Goal: Task Accomplishment & Management: Manage account settings

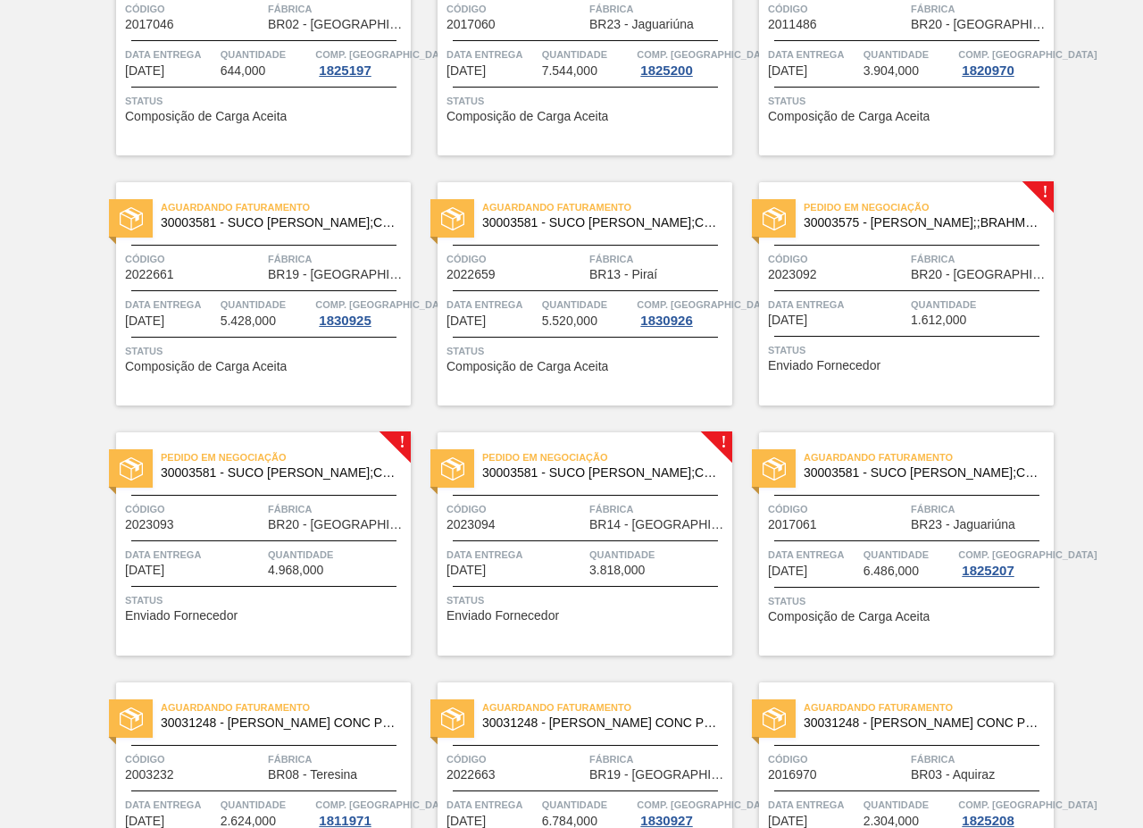
scroll to position [2478, 0]
click at [851, 235] on div "Pedido em Negociação 30003575 - SUCO CONCENT LIMAO;;BRAHMA;BOMBONA 62KG; Código…" at bounding box center [906, 292] width 295 height 223
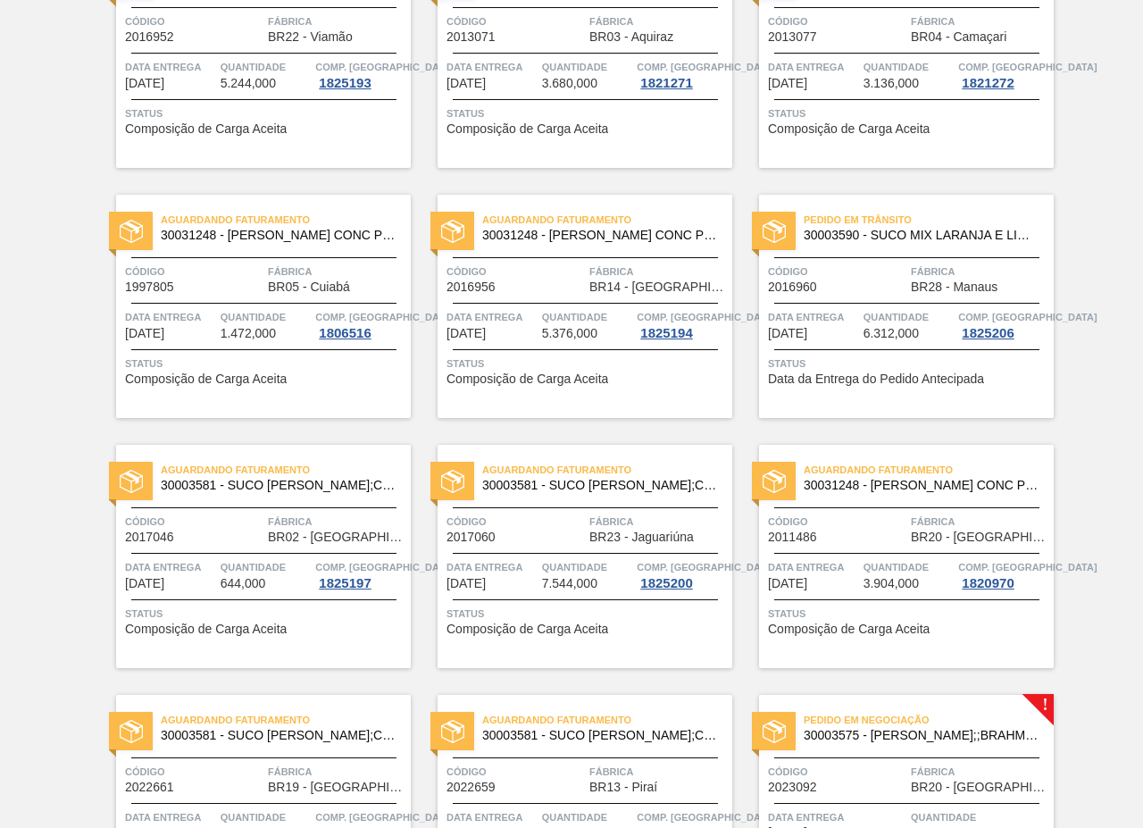
scroll to position [2589, 0]
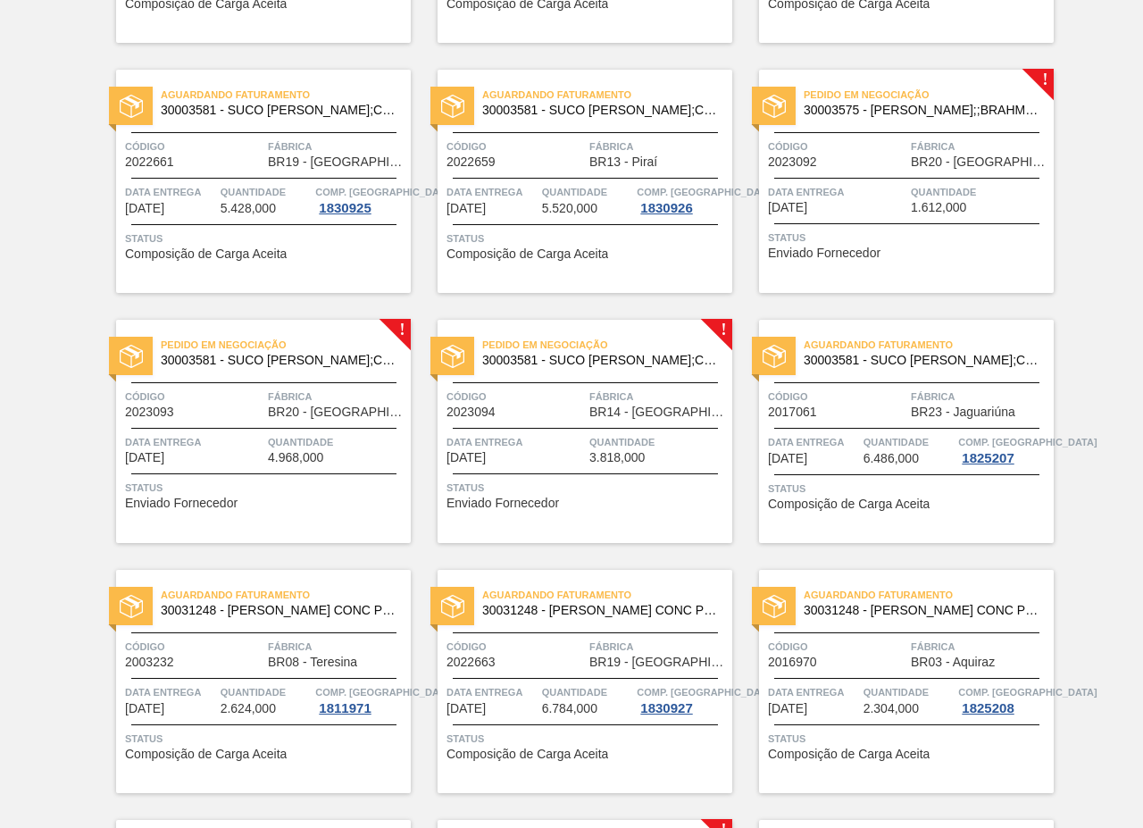
click at [858, 115] on span "30003575 - SUCO CONCENT LIMAO;;BRAHMA;BOMBONA 62KG;" at bounding box center [922, 110] width 236 height 13
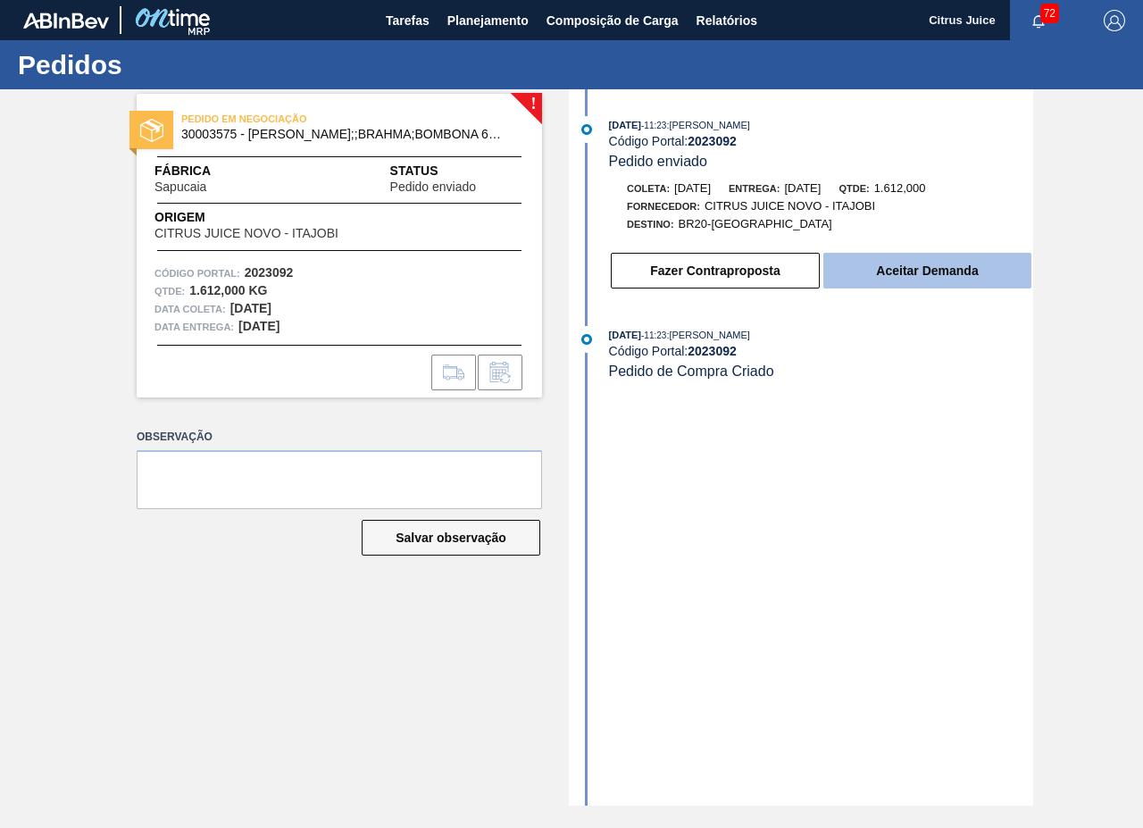
click at [903, 264] on button "Aceitar Demanda" at bounding box center [927, 271] width 208 height 36
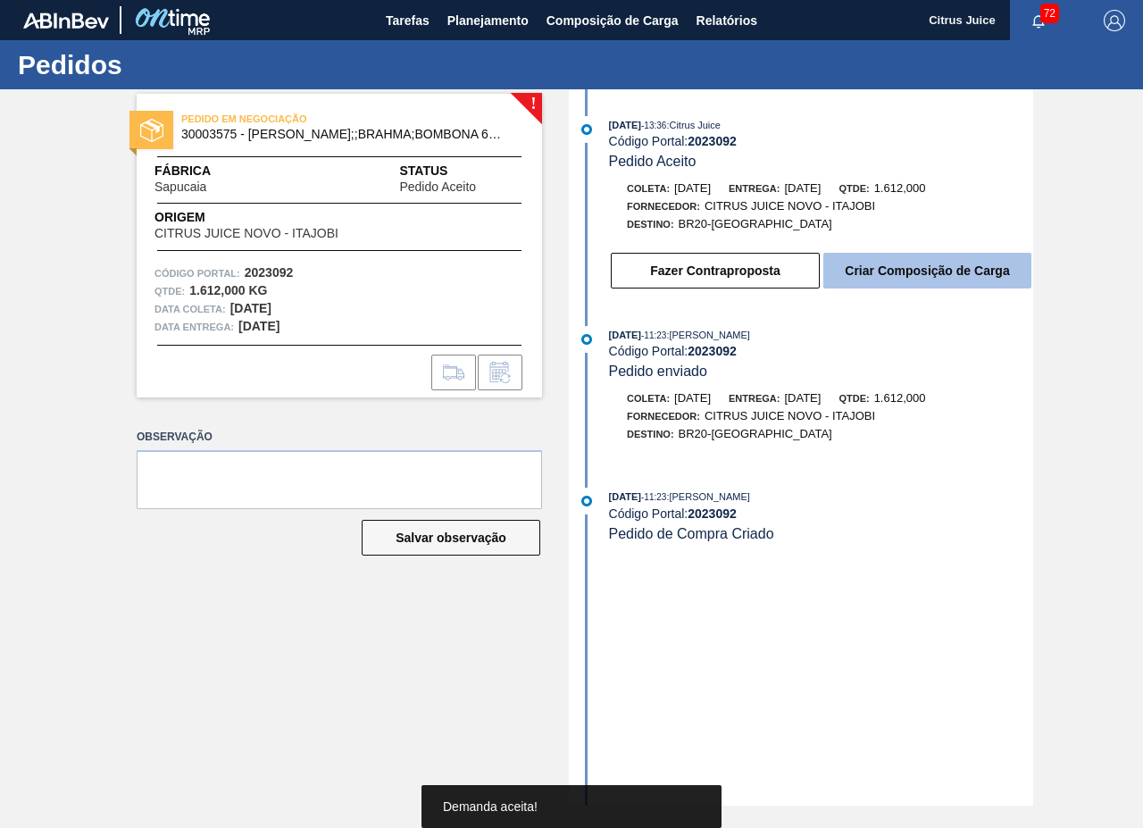
click at [884, 262] on button "Criar Composição de Carga" at bounding box center [927, 271] width 208 height 36
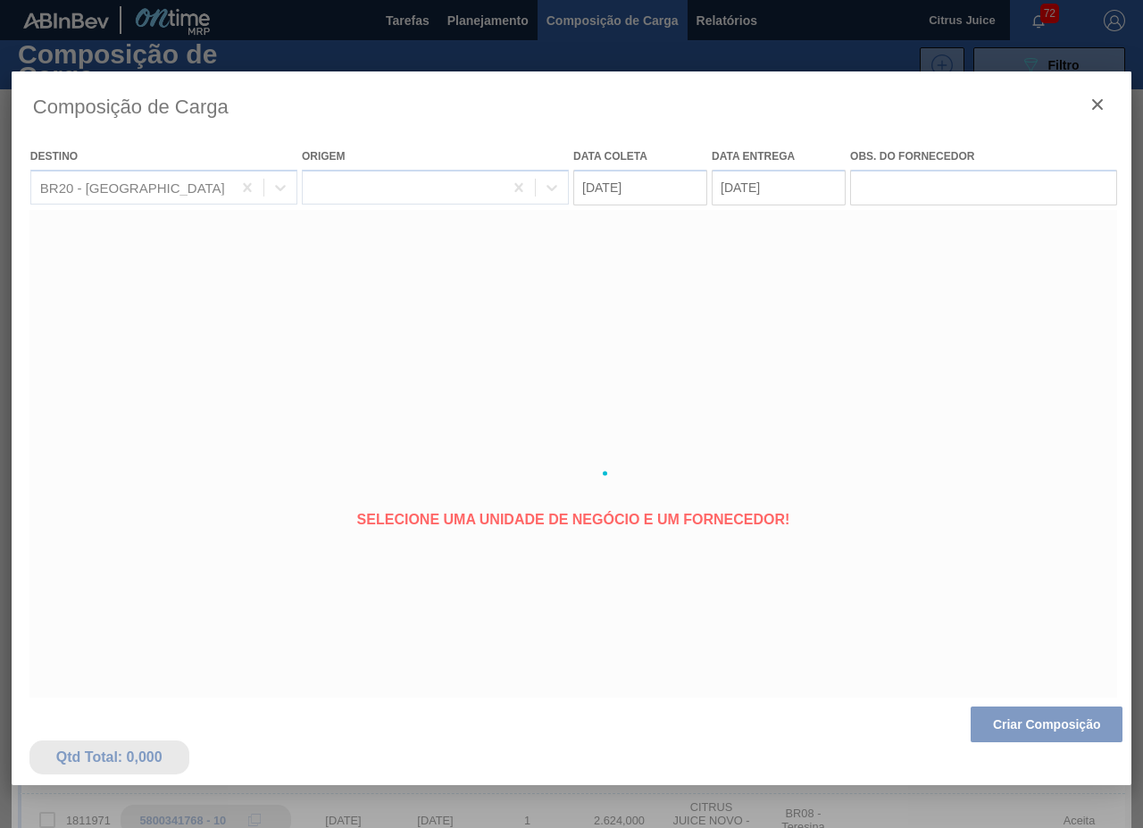
type coleta "[DATE]"
type entrega "[DATE]"
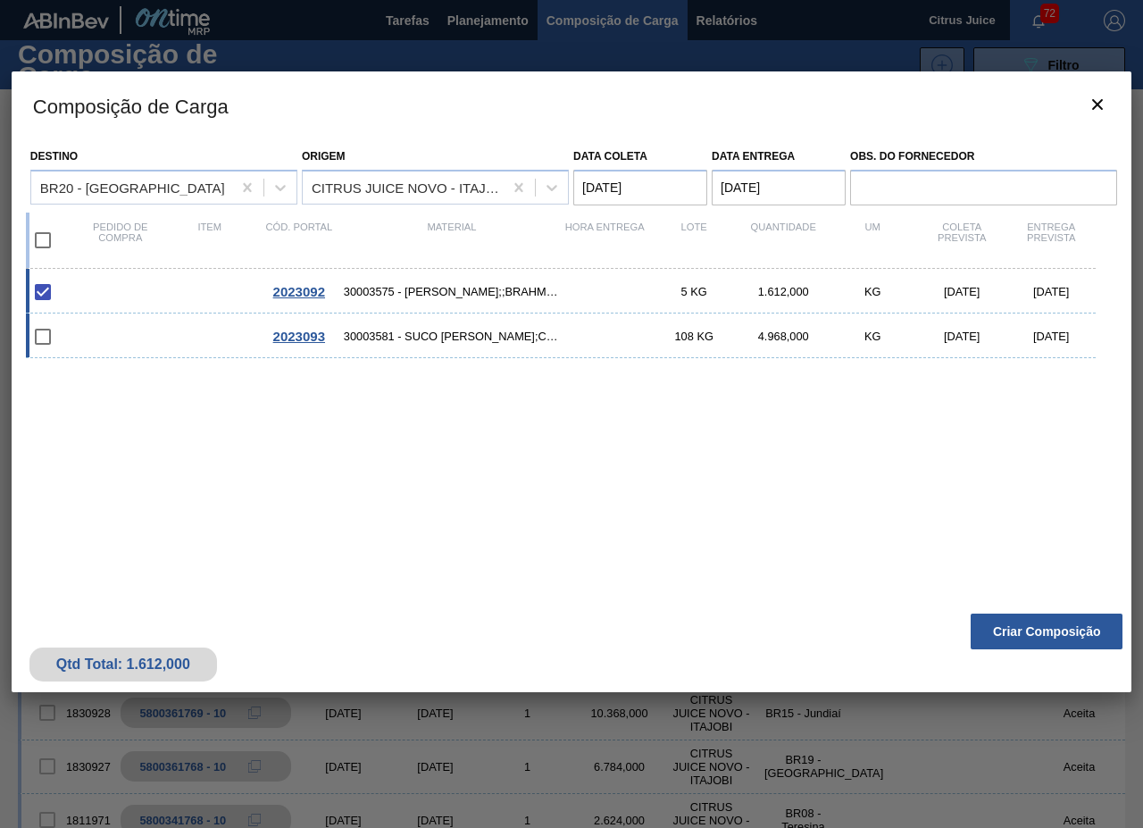
click at [45, 335] on input "checkbox" at bounding box center [43, 337] width 38 height 38
checkbox input "false"
click at [1037, 621] on button "Criar Composição" at bounding box center [1047, 631] width 152 height 36
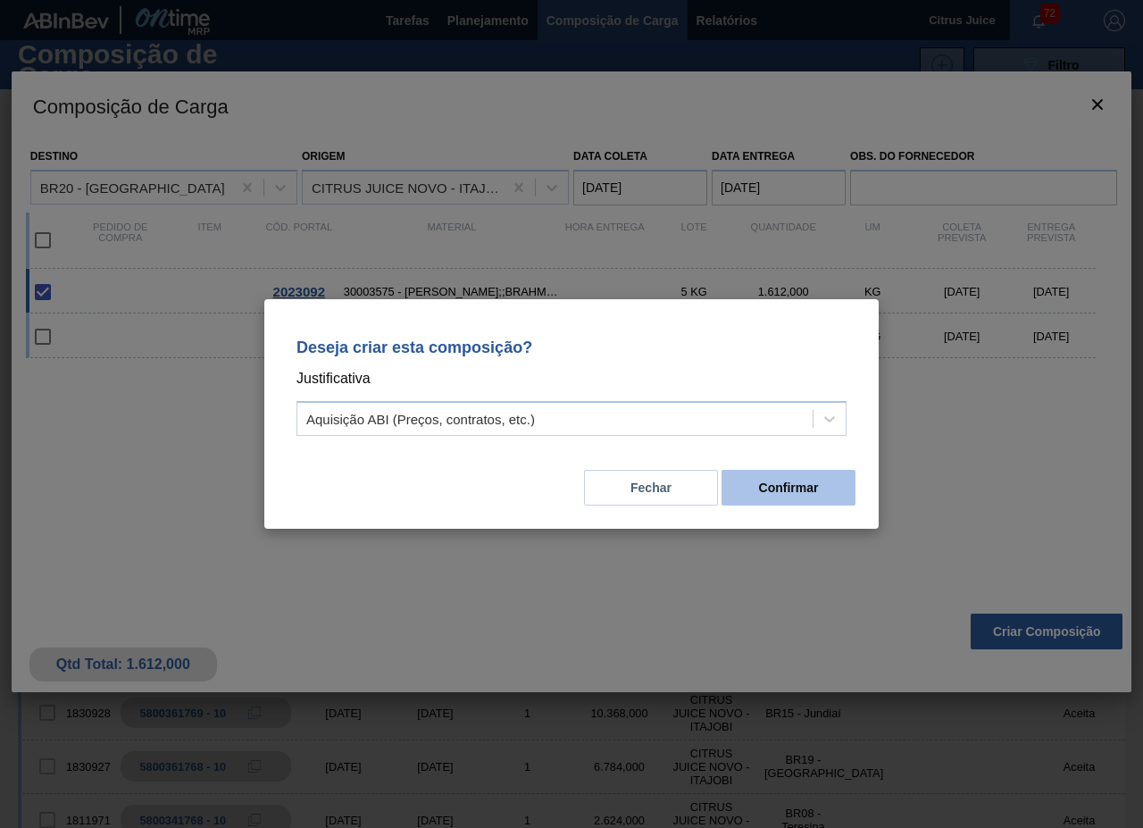
click at [790, 490] on button "Confirmar" at bounding box center [788, 488] width 134 height 36
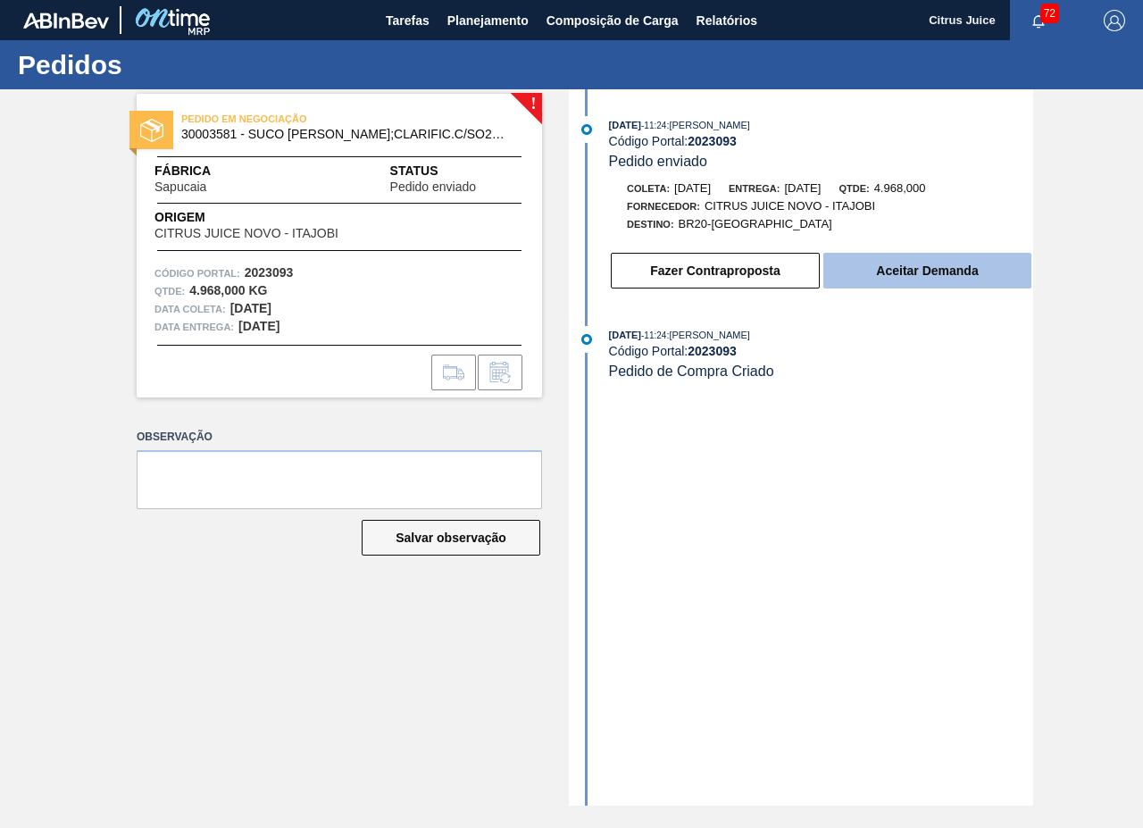
click at [916, 261] on button "Aceitar Demanda" at bounding box center [927, 271] width 208 height 36
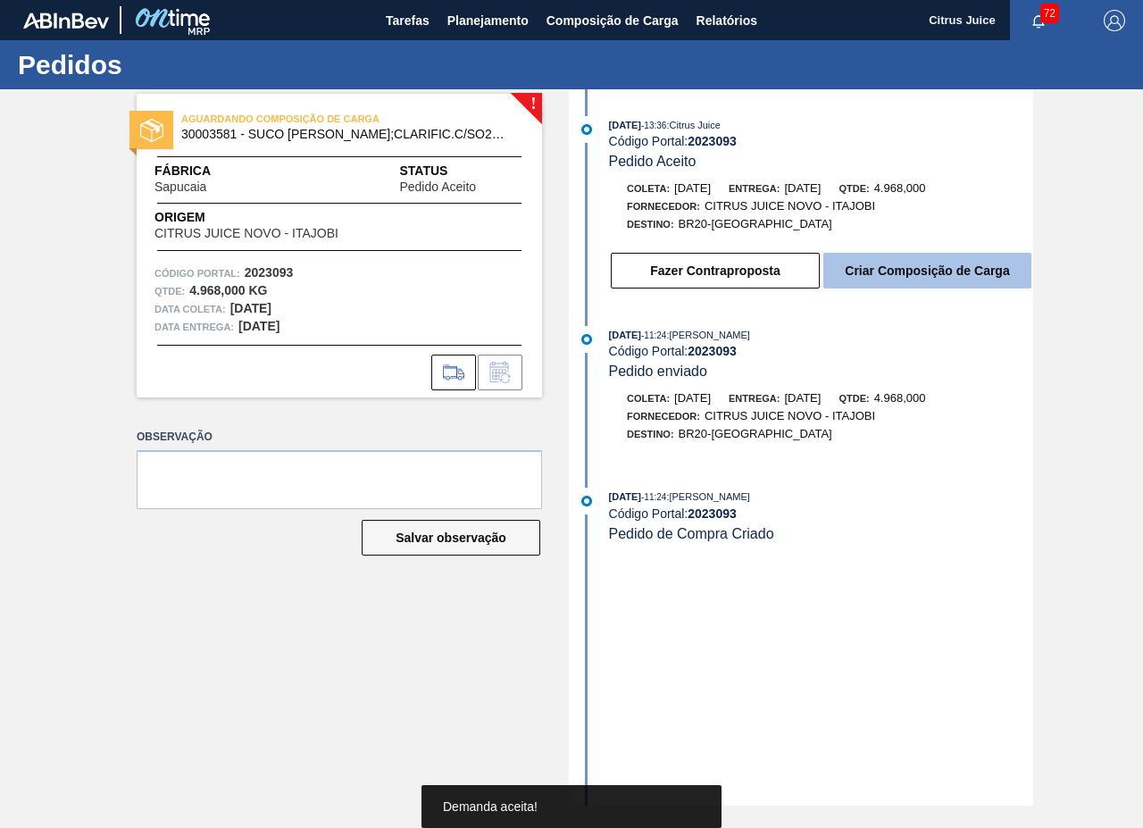
click at [904, 267] on button "Criar Composição de Carga" at bounding box center [927, 271] width 208 height 36
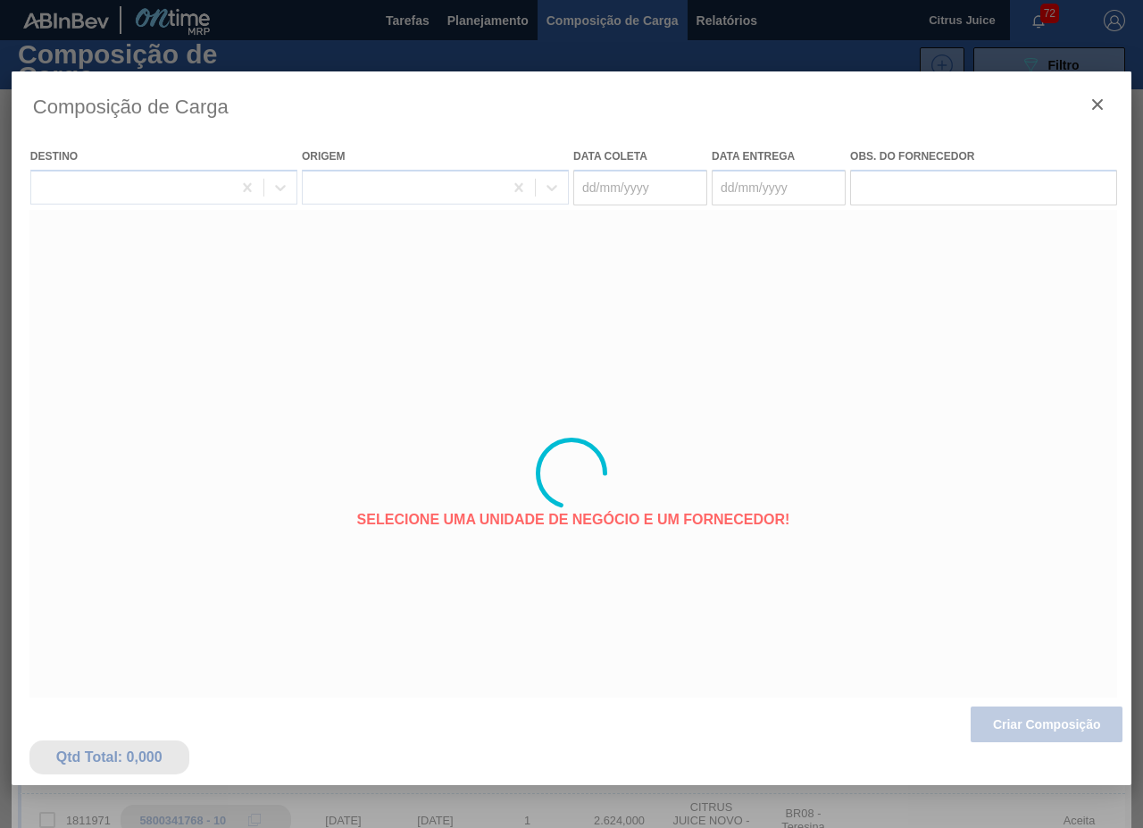
type coleta "[DATE]"
type entrega "[DATE]"
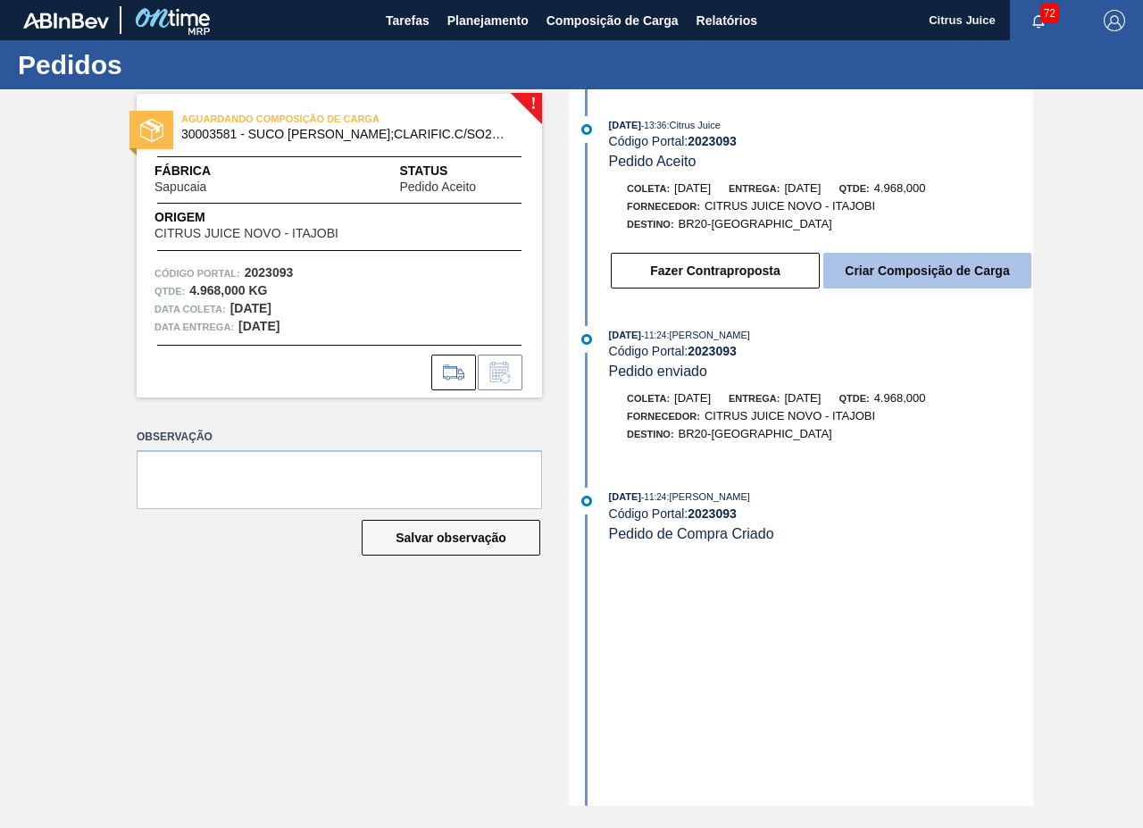
click at [904, 266] on button "Criar Composição de Carga" at bounding box center [927, 271] width 208 height 36
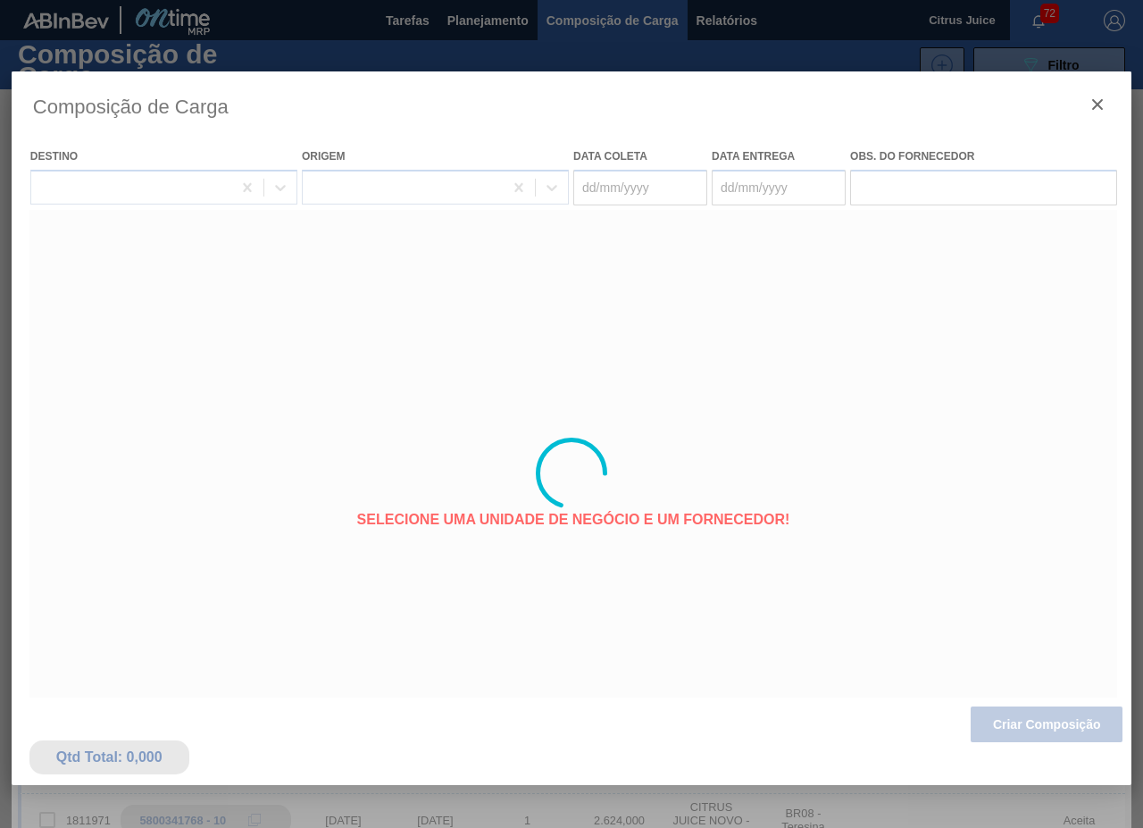
type coleta "[DATE]"
type entrega "[DATE]"
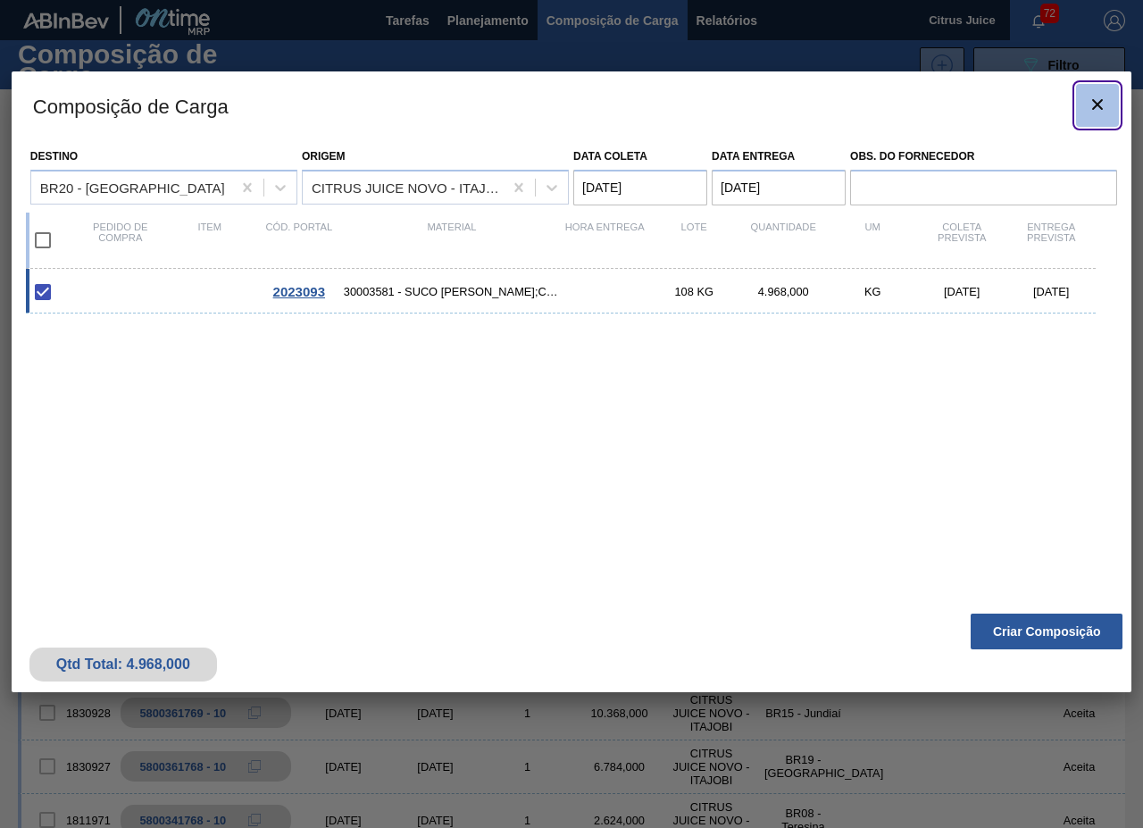
click at [1088, 96] on icon "botão de ícone" at bounding box center [1097, 104] width 21 height 21
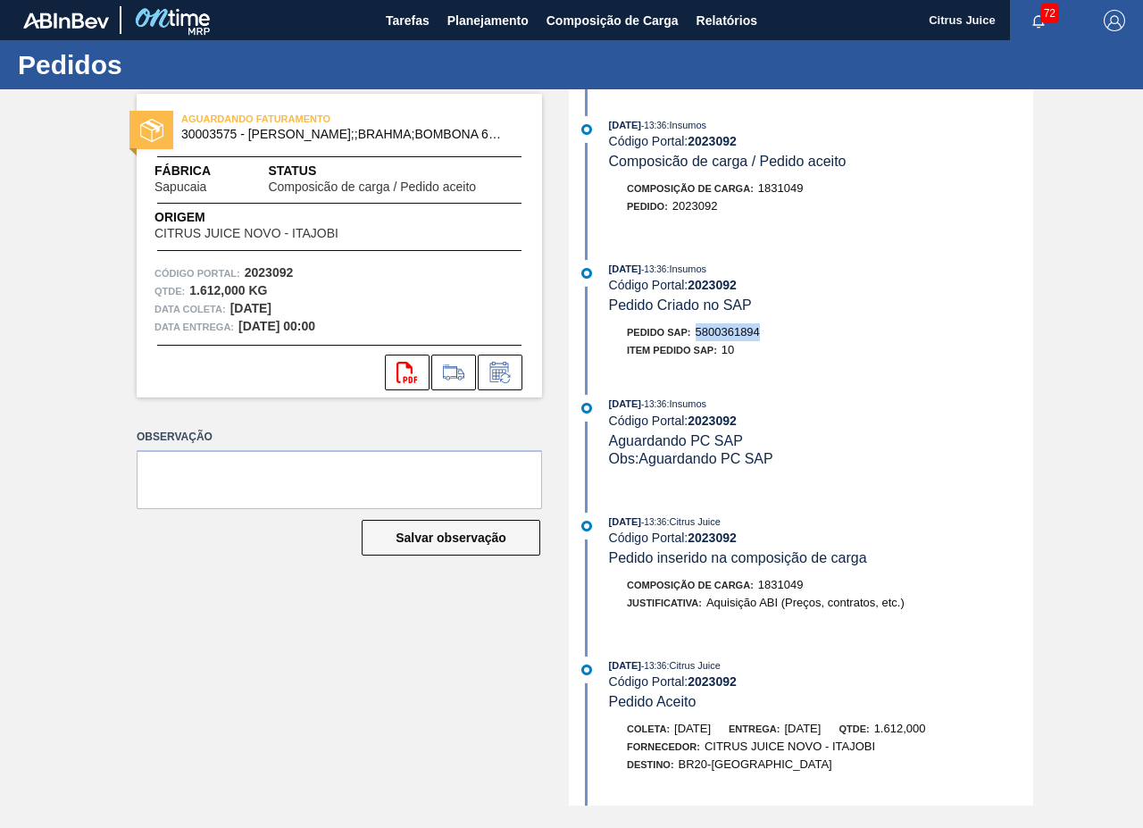
drag, startPoint x: 701, startPoint y: 330, endPoint x: 768, endPoint y: 330, distance: 67.0
click at [768, 330] on div "Pedido SAP: 5800361894" at bounding box center [821, 332] width 424 height 18
click at [772, 337] on div "Pedido SAP: 5800361894" at bounding box center [821, 332] width 424 height 18
click at [713, 329] on span "5800361894" at bounding box center [728, 331] width 64 height 13
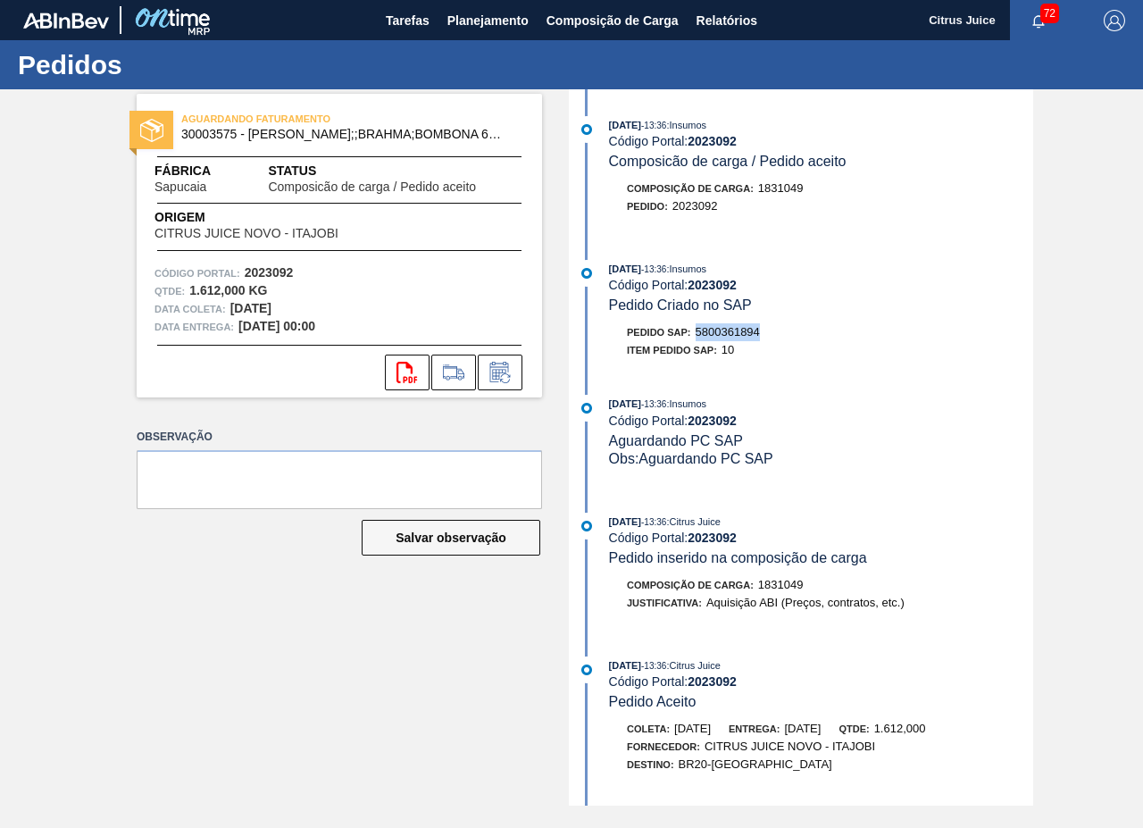
click at [737, 340] on div "Pedido SAP: 5800361894" at bounding box center [693, 332] width 133 height 18
click at [501, 366] on icon at bounding box center [500, 372] width 29 height 21
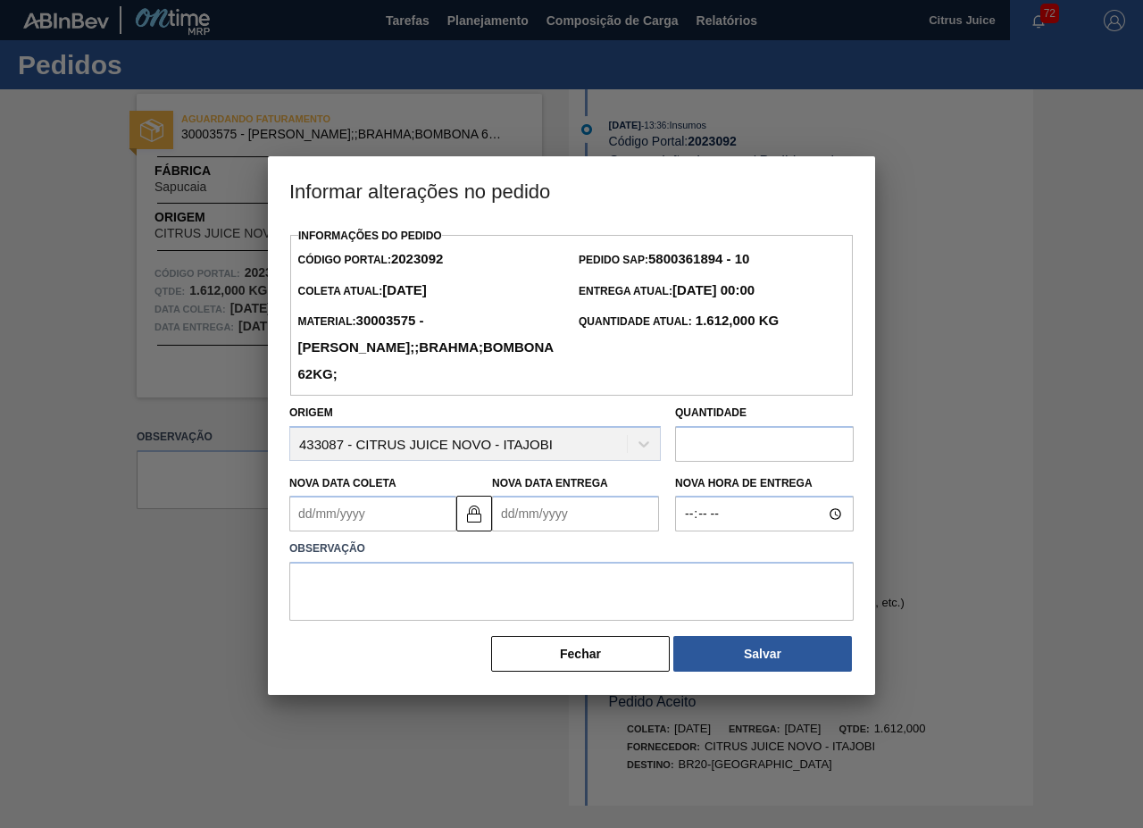
click at [620, 636] on button "Fechar" at bounding box center [580, 654] width 179 height 36
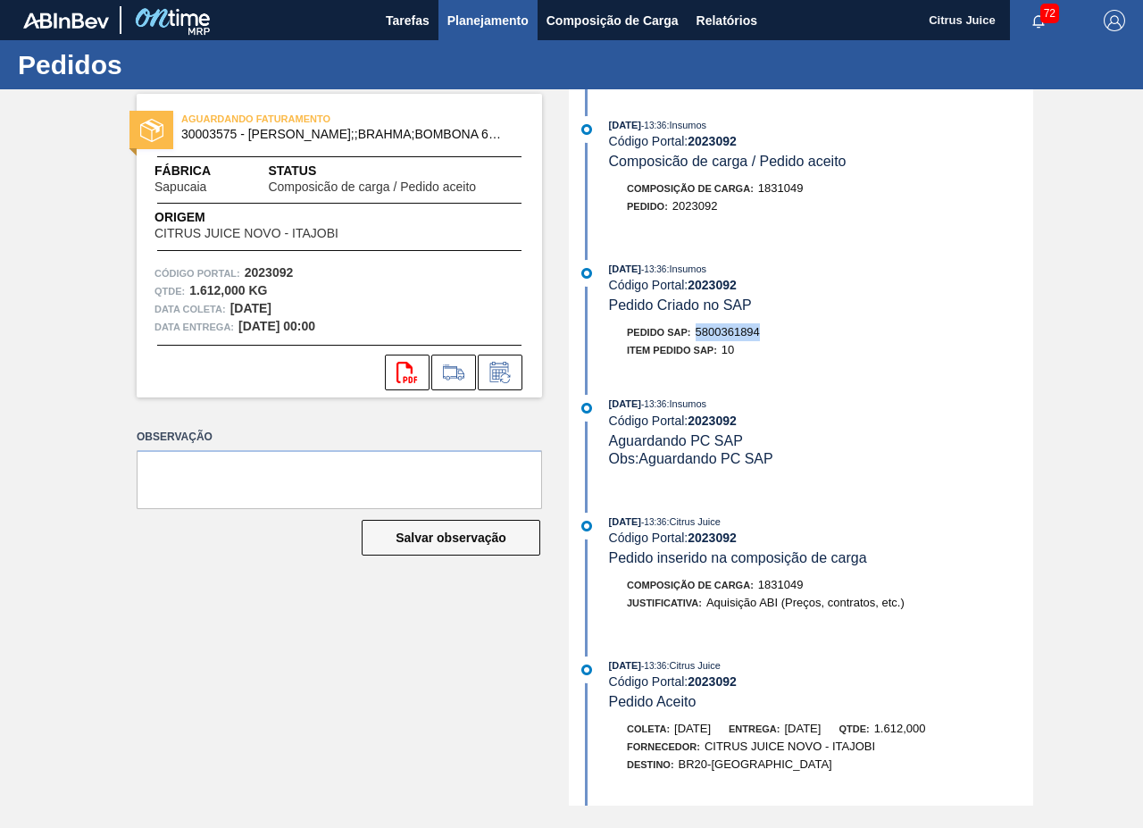
click at [471, 5] on button "Planejamento" at bounding box center [487, 20] width 99 height 40
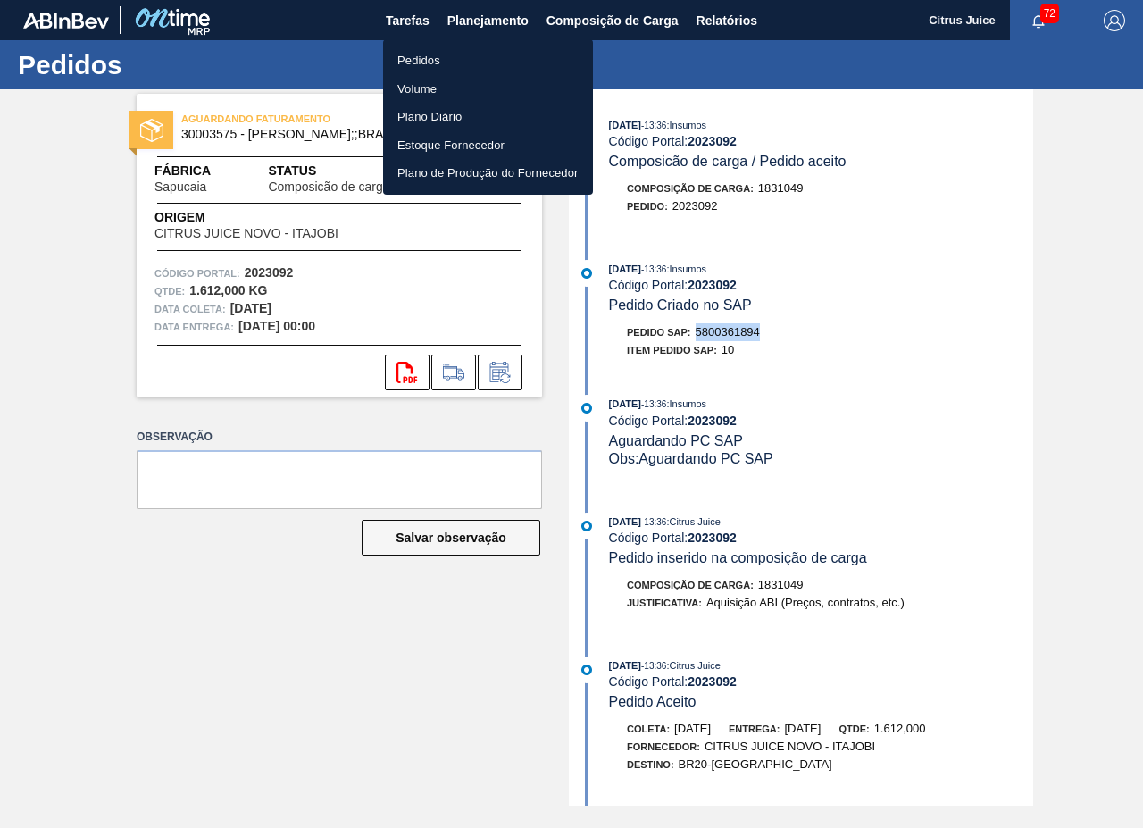
click at [436, 50] on li "Pedidos" at bounding box center [488, 60] width 210 height 29
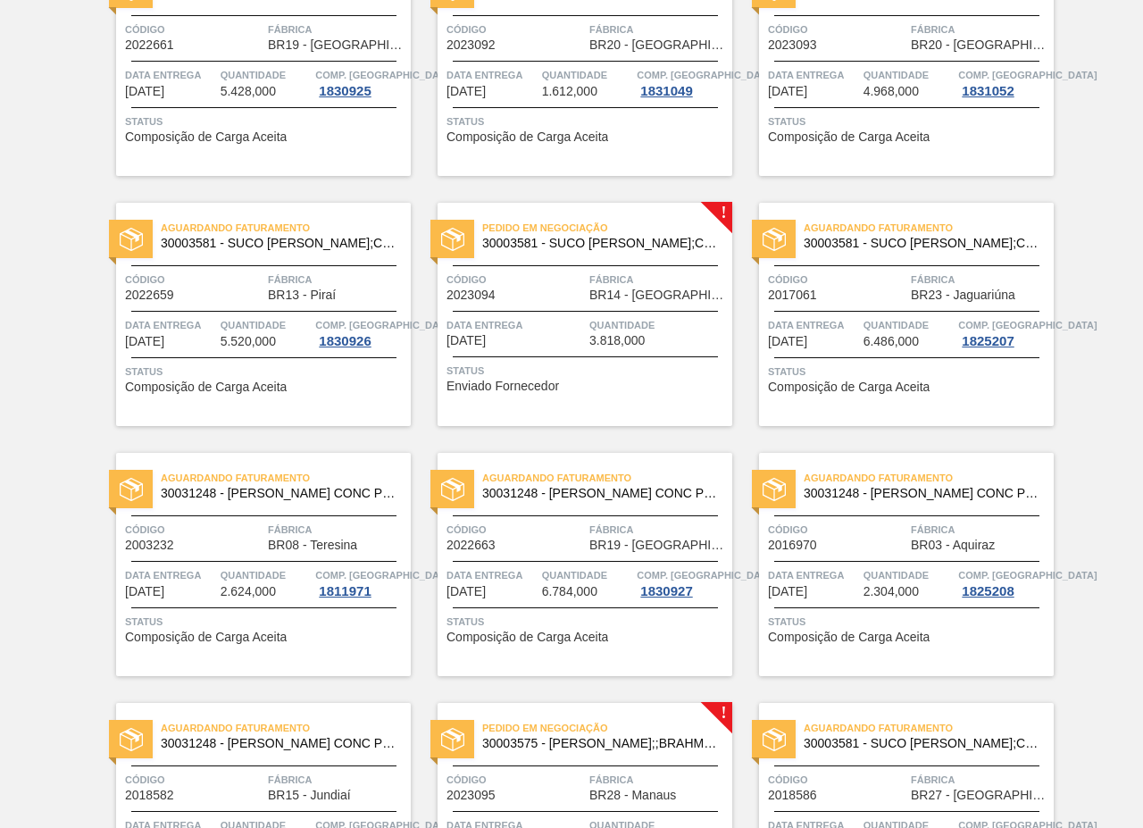
scroll to position [2567, 0]
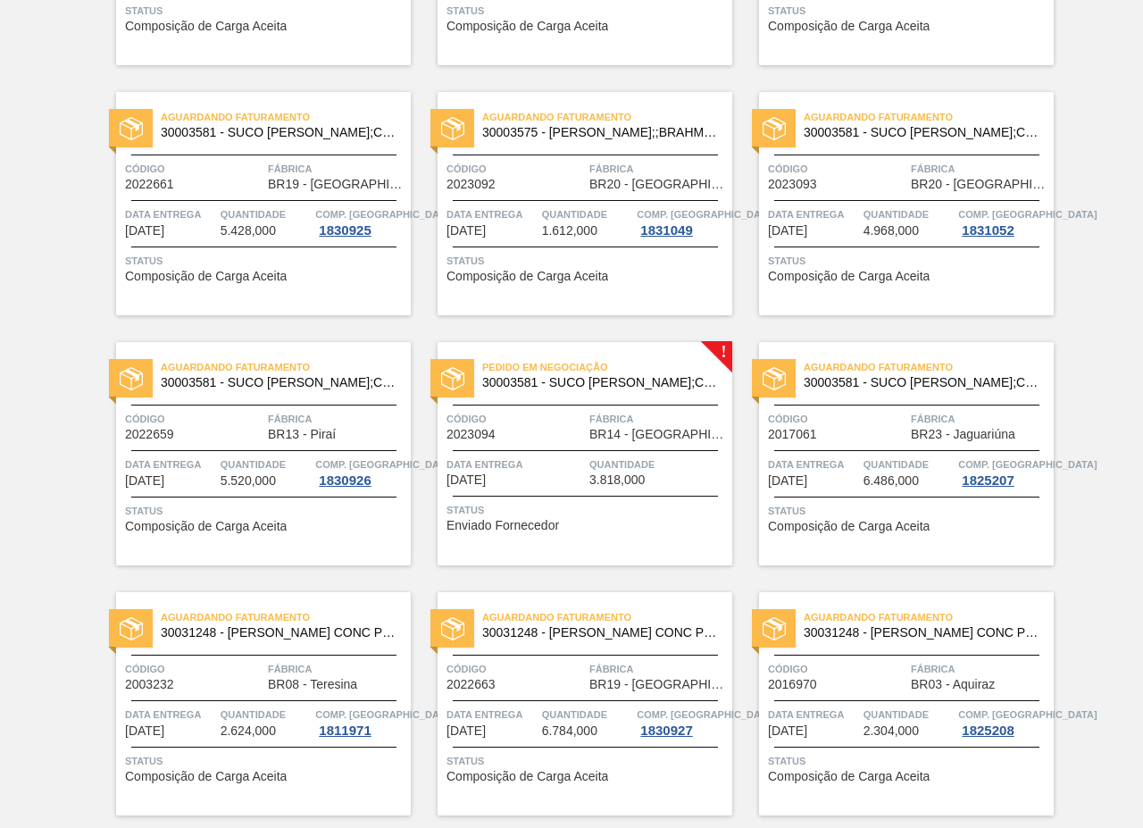
click at [607, 369] on span "Pedido em Negociação" at bounding box center [607, 367] width 250 height 18
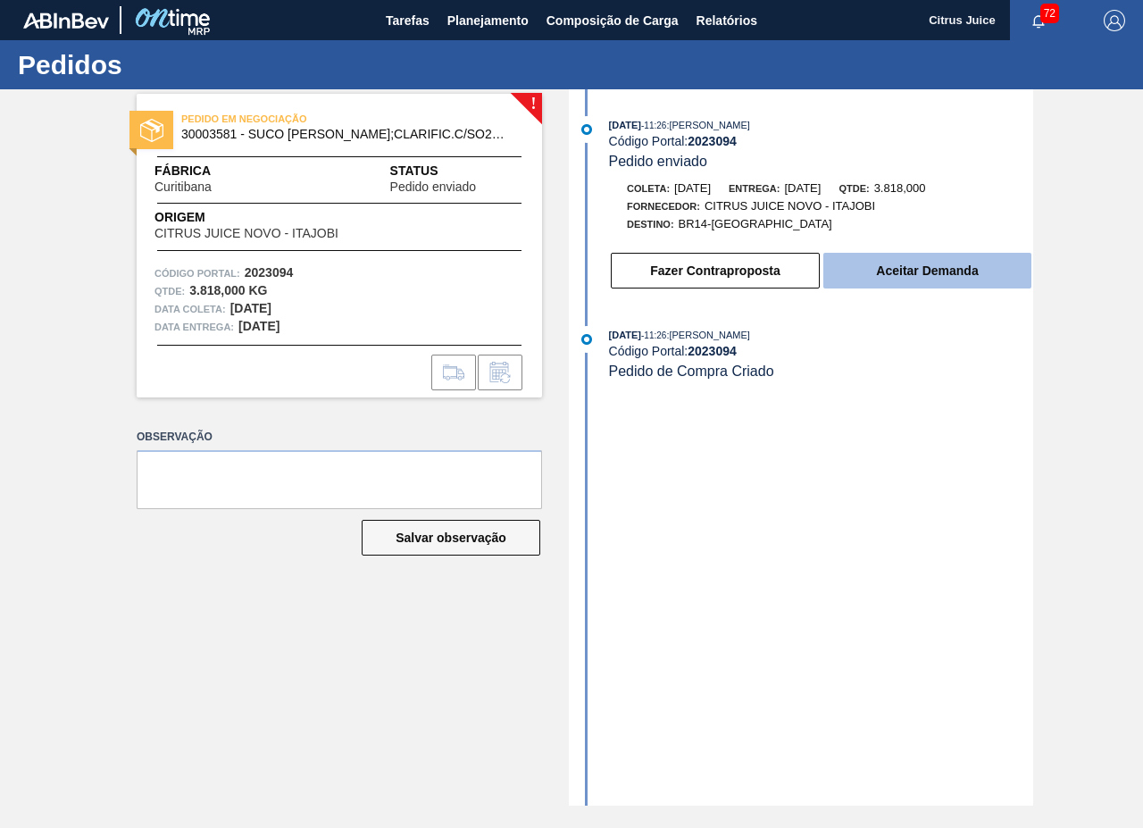
click at [928, 266] on button "Aceitar Demanda" at bounding box center [927, 271] width 208 height 36
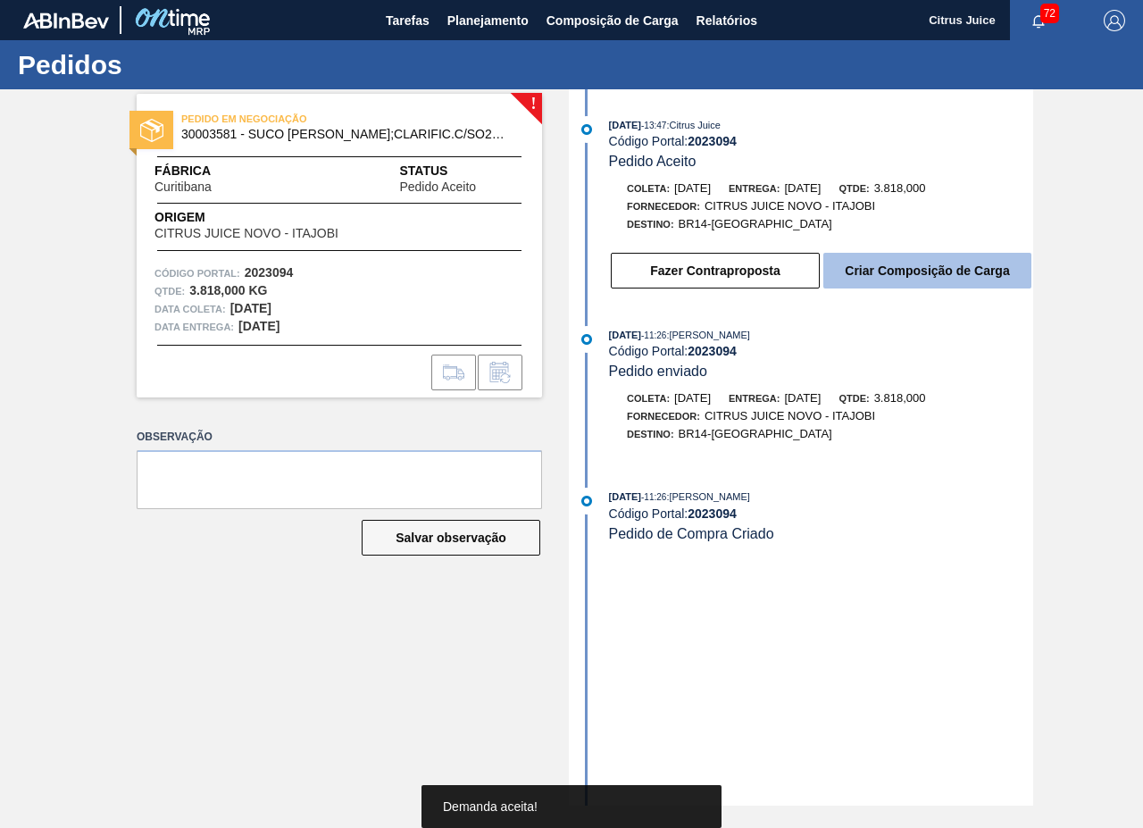
click at [928, 278] on button "Criar Composição de Carga" at bounding box center [927, 271] width 208 height 36
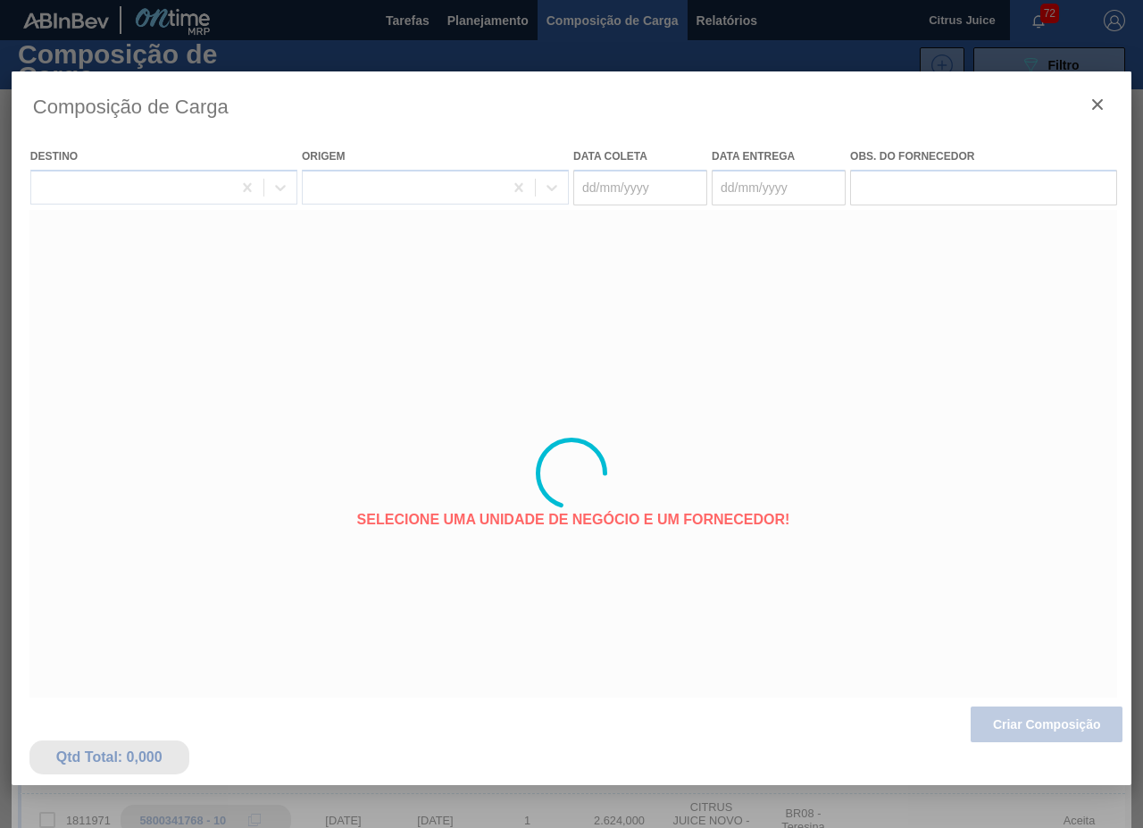
type coleta "[DATE]"
type entrega "[DATE]"
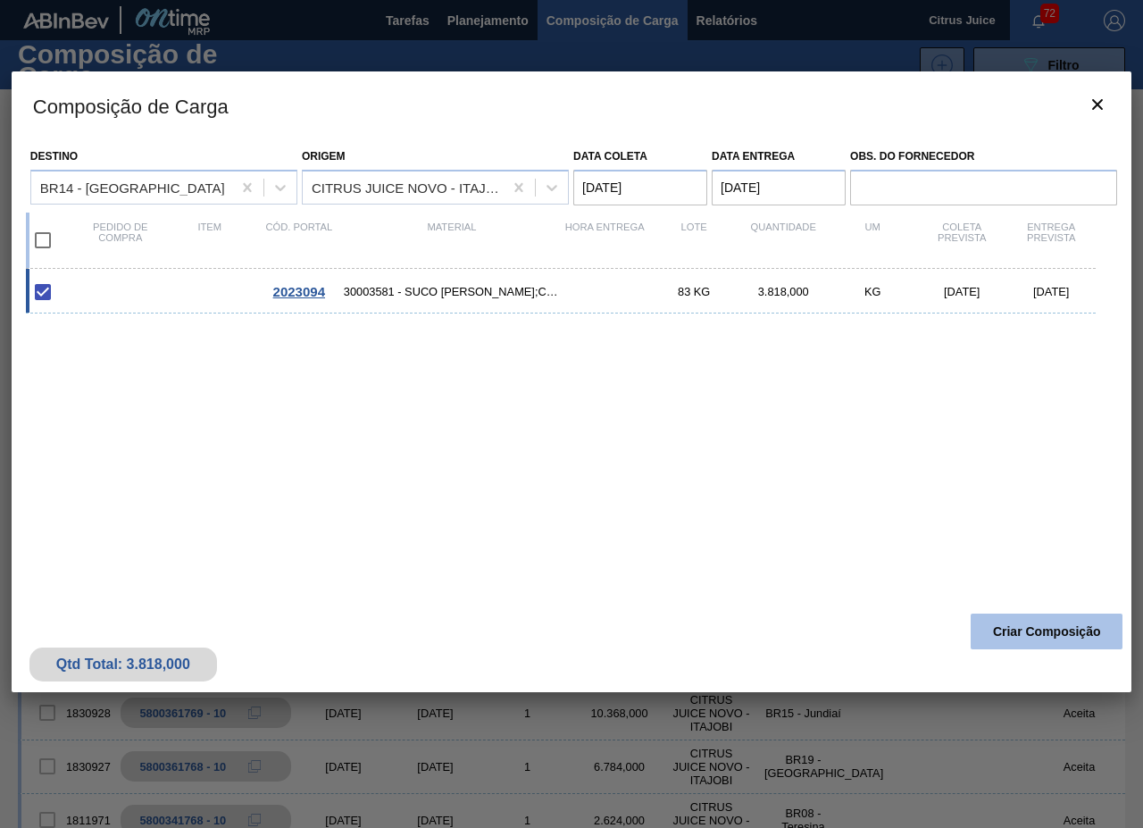
drag, startPoint x: 1116, startPoint y: 629, endPoint x: 1108, endPoint y: 622, distance: 10.2
click at [1108, 622] on button "Criar Composição" at bounding box center [1047, 631] width 152 height 36
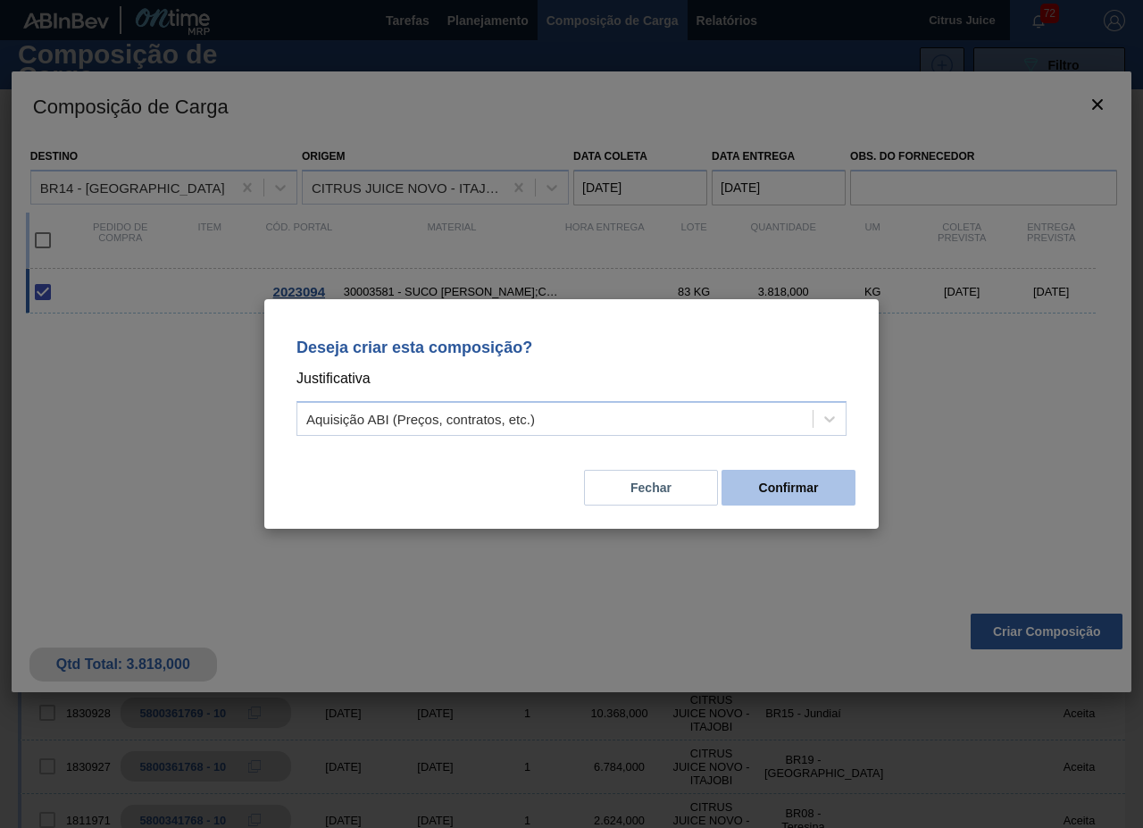
click at [813, 475] on button "Confirmar" at bounding box center [788, 488] width 134 height 36
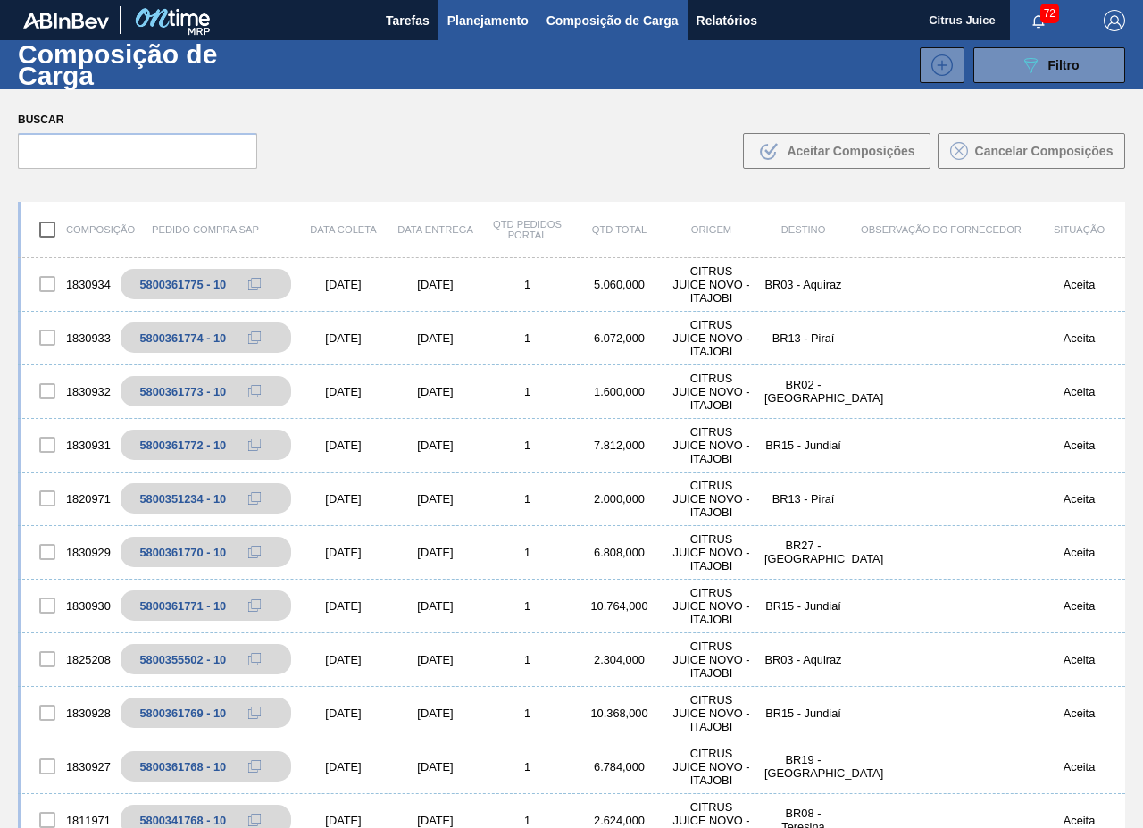
click at [477, 21] on span "Planejamento" at bounding box center [487, 20] width 81 height 21
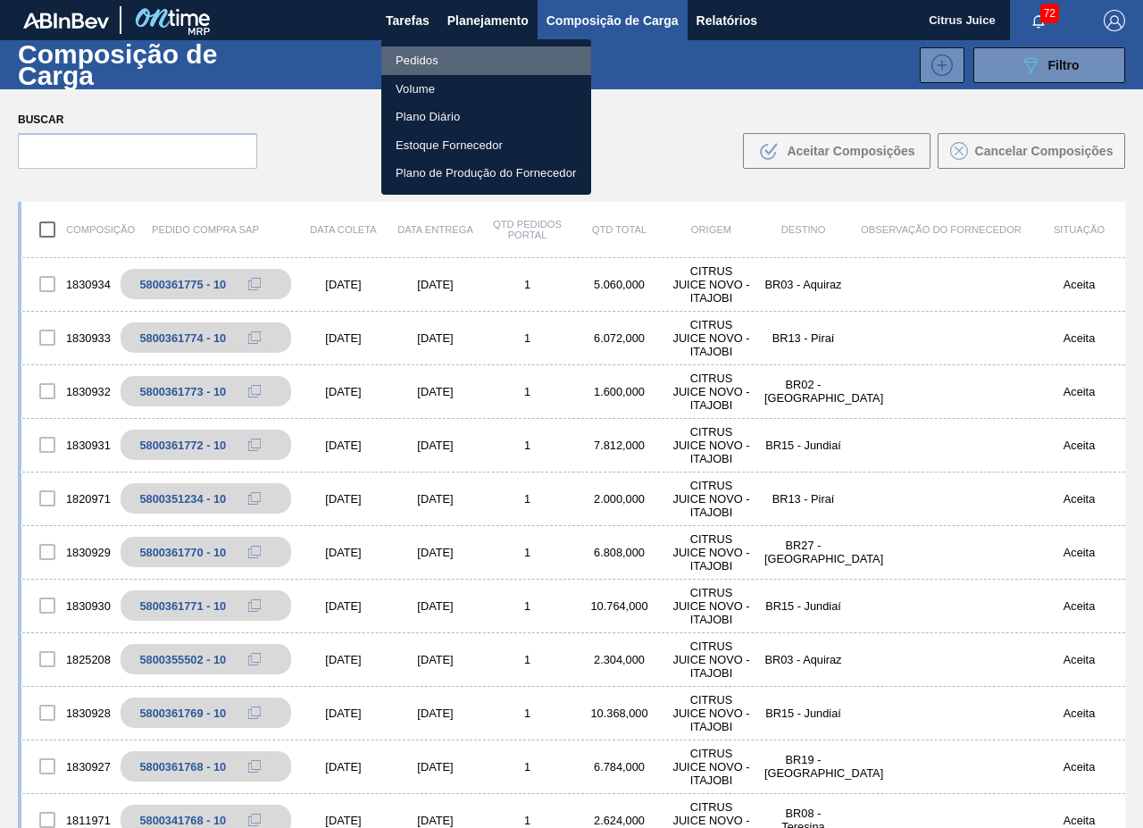
drag, startPoint x: 432, startPoint y: 64, endPoint x: 444, endPoint y: 57, distance: 13.6
click at [431, 63] on li "Pedidos" at bounding box center [486, 60] width 210 height 29
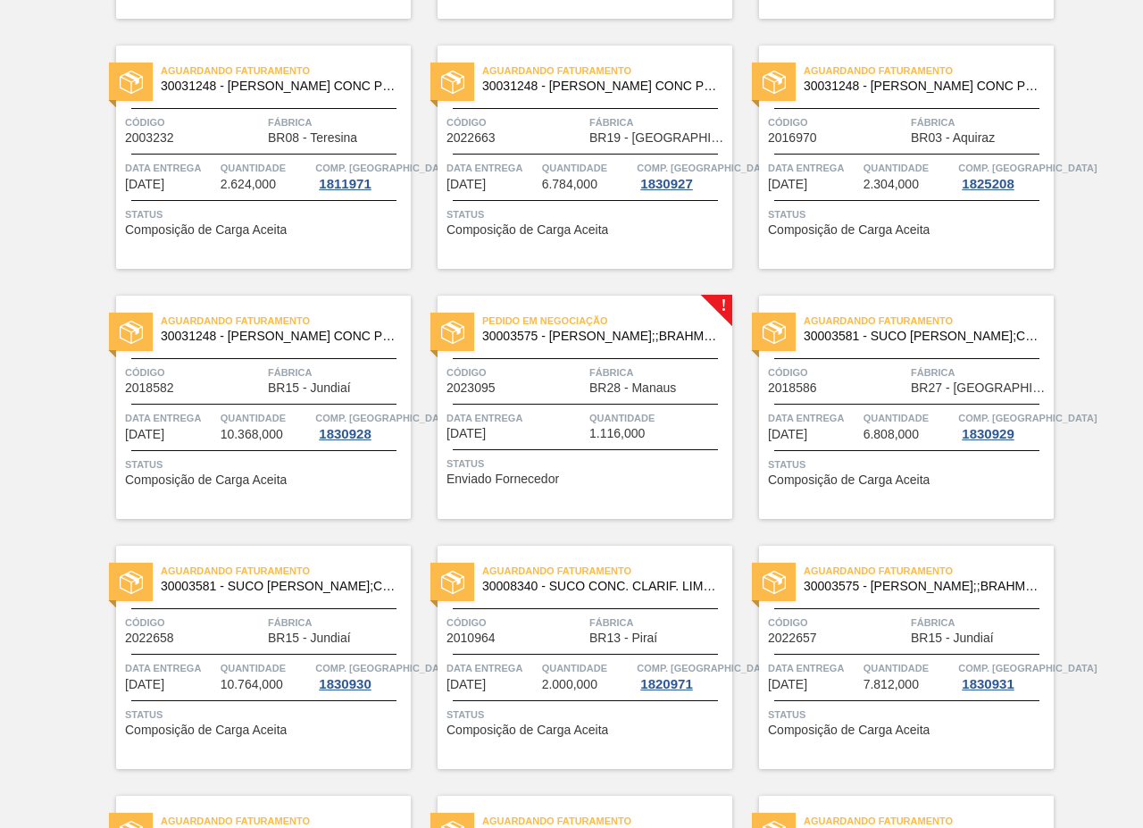
scroll to position [3214, 0]
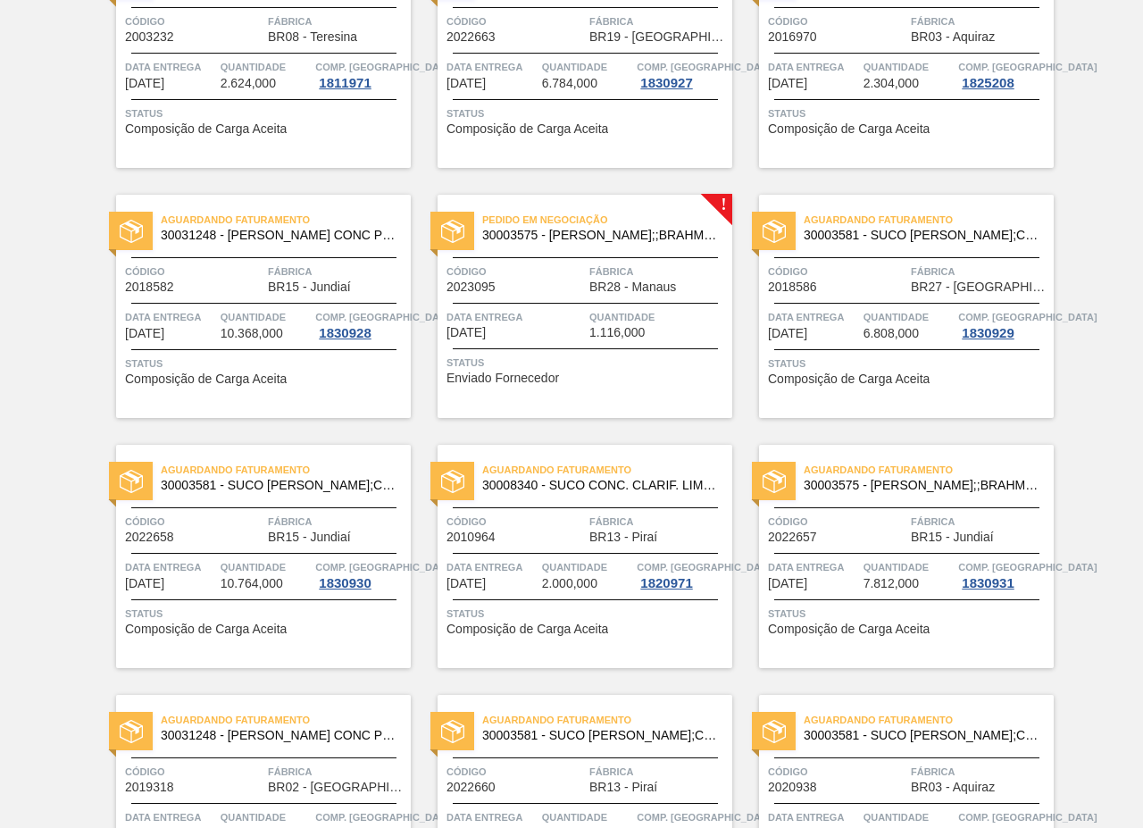
click at [697, 256] on div "Pedido em Negociação 30003575 - SUCO CONCENT LIMAO;;BRAHMA;BOMBONA 62KG; Código…" at bounding box center [585, 306] width 295 height 223
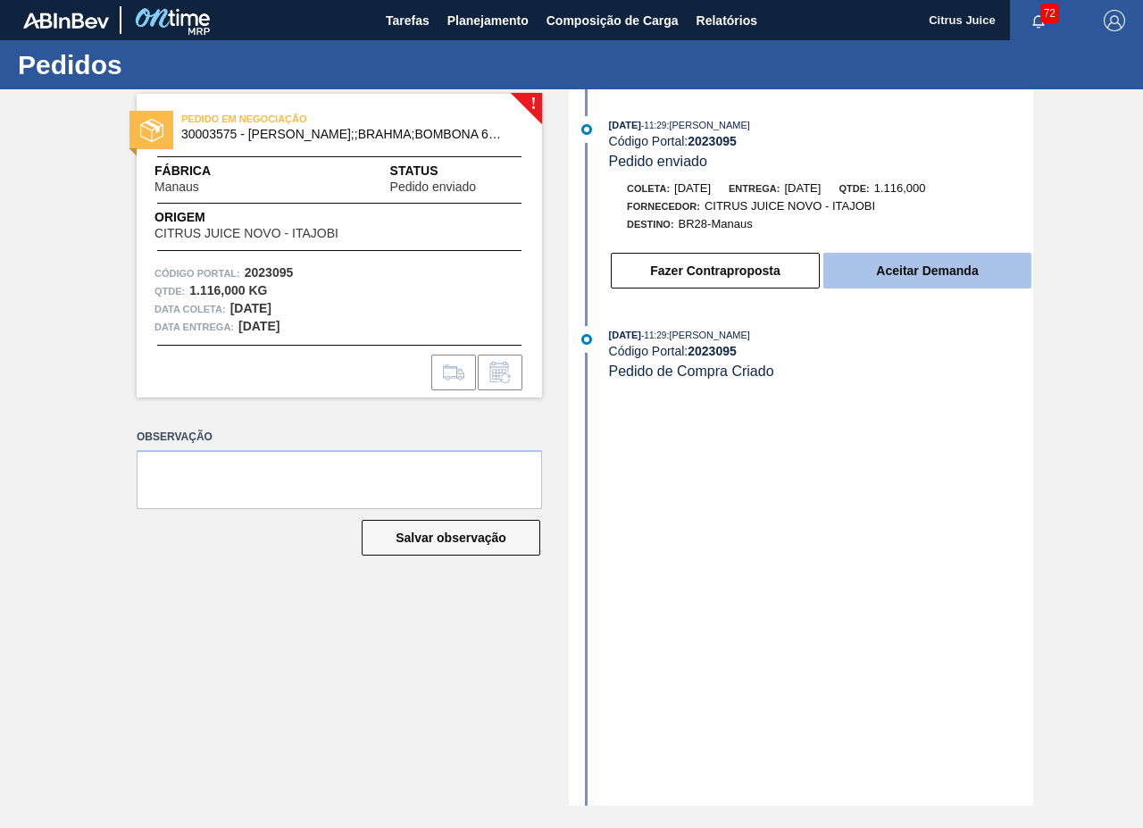
click at [906, 265] on button "Aceitar Demanda" at bounding box center [927, 271] width 208 height 36
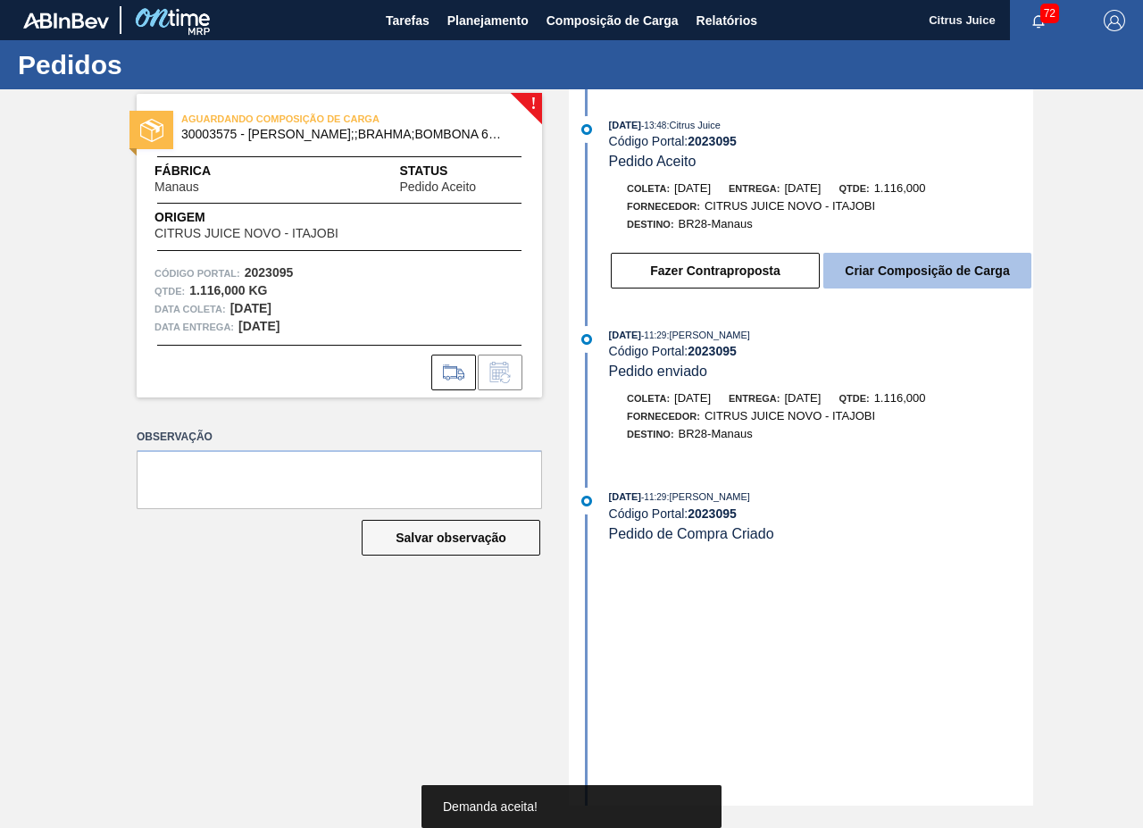
click at [909, 271] on button "Criar Composição de Carga" at bounding box center [927, 271] width 208 height 36
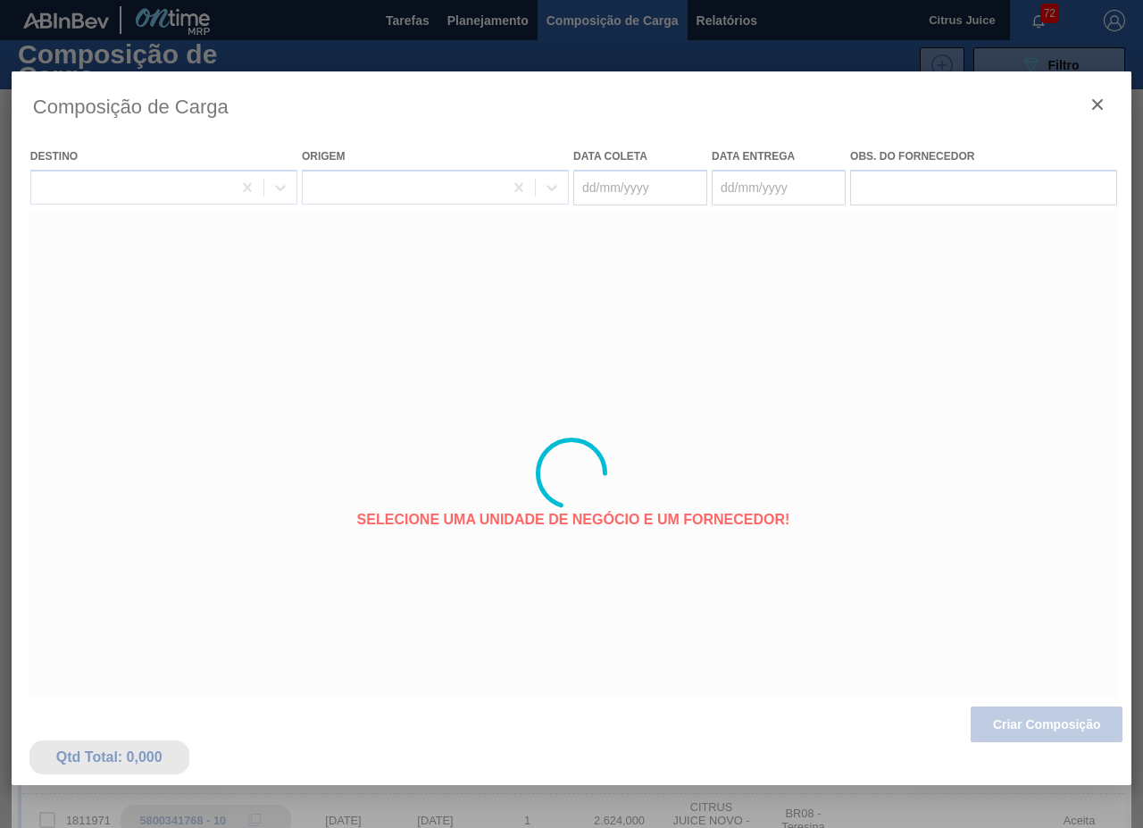
type coleta "[DATE]"
type entrega "[DATE]"
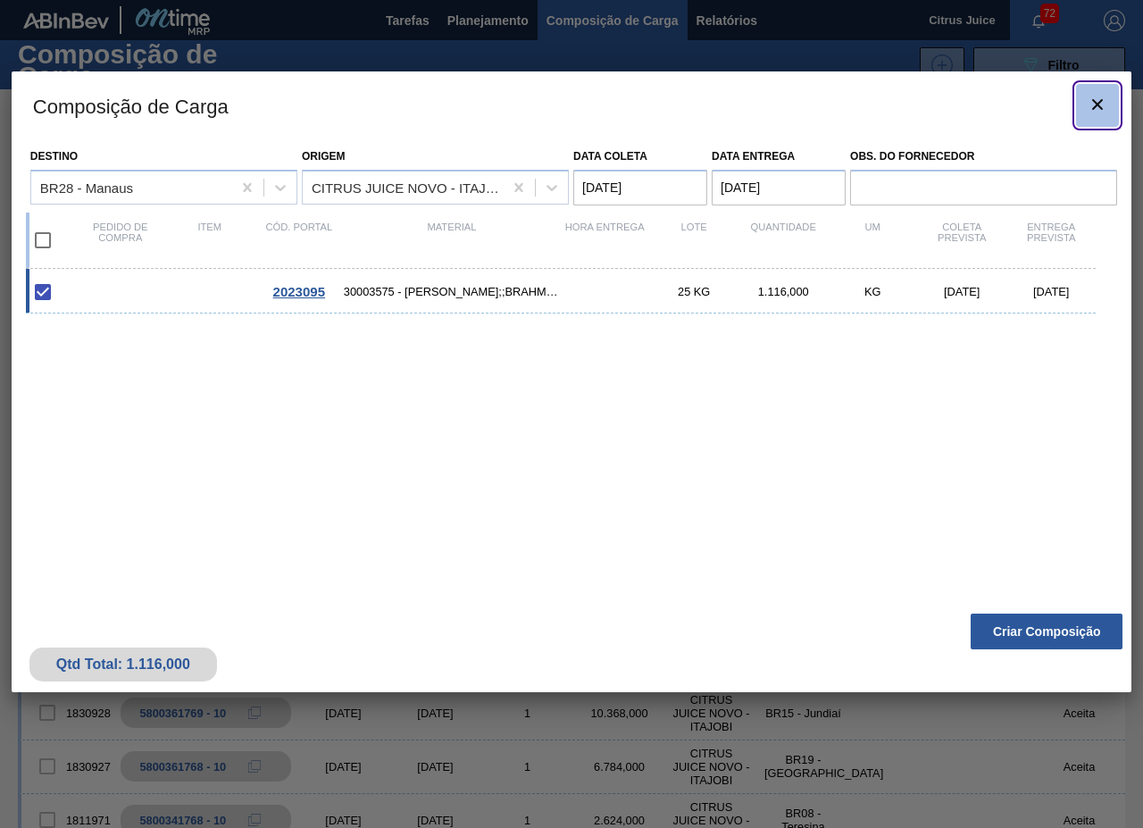
click at [1095, 95] on icon "botão de ícone" at bounding box center [1097, 104] width 21 height 21
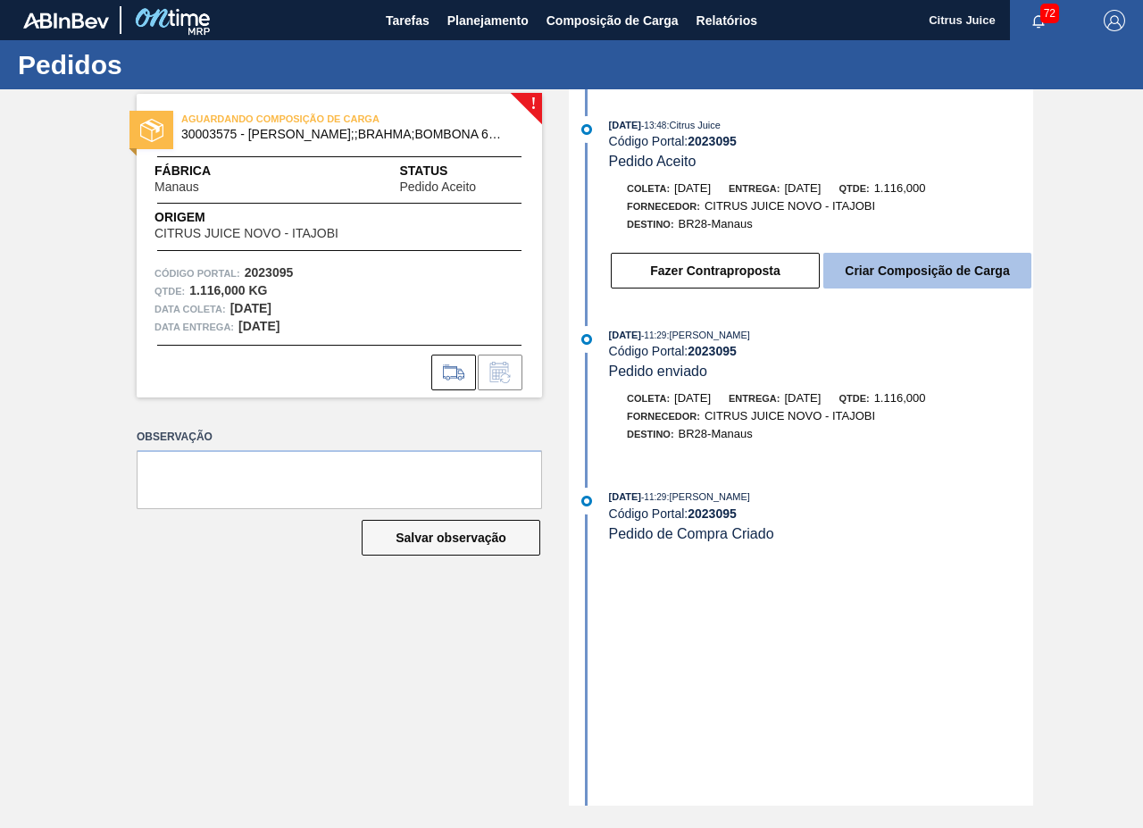
click at [946, 287] on button "Criar Composição de Carga" at bounding box center [927, 271] width 208 height 36
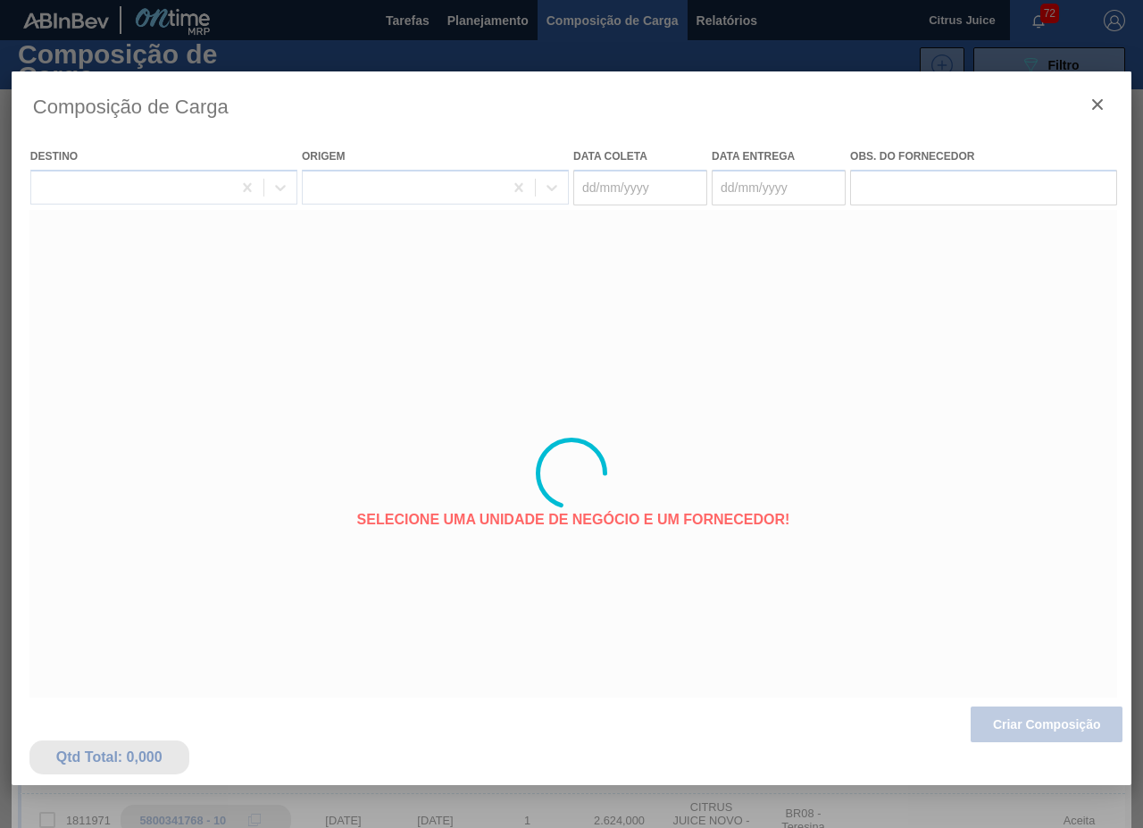
type coleta "[DATE]"
type entrega "[DATE]"
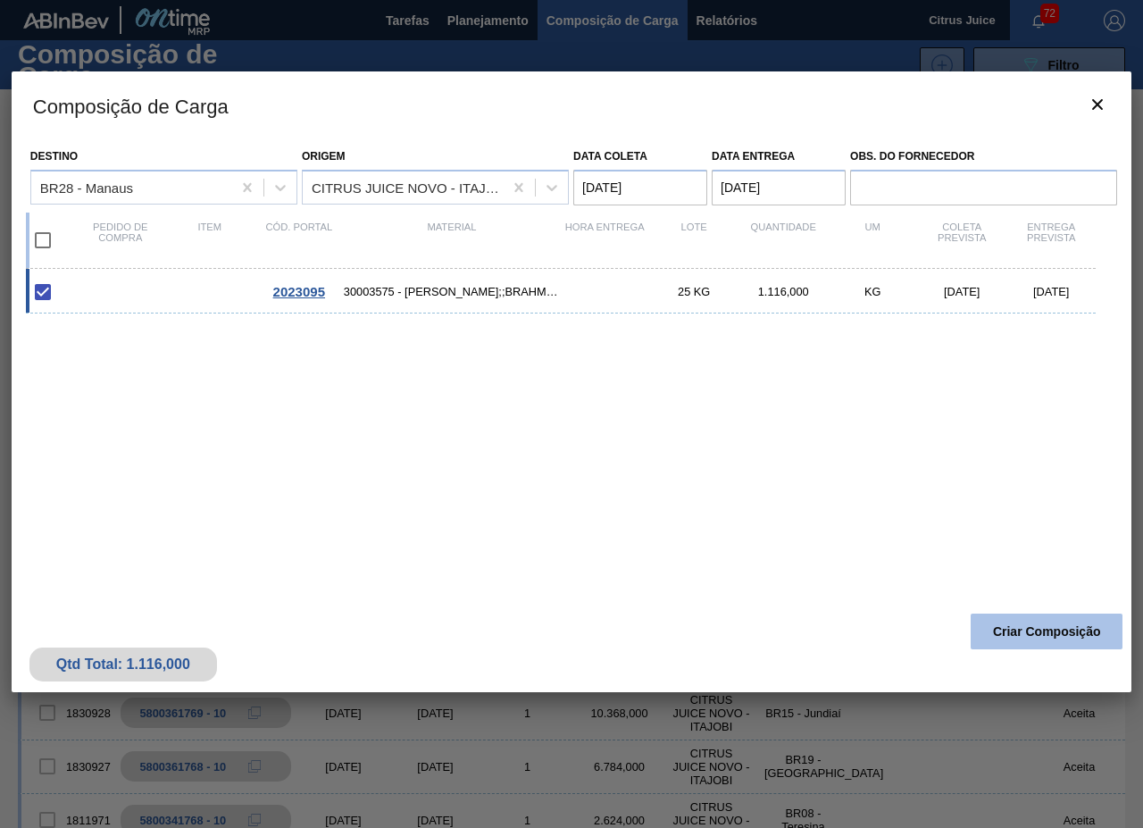
click at [1018, 646] on button "Criar Composição" at bounding box center [1047, 631] width 152 height 36
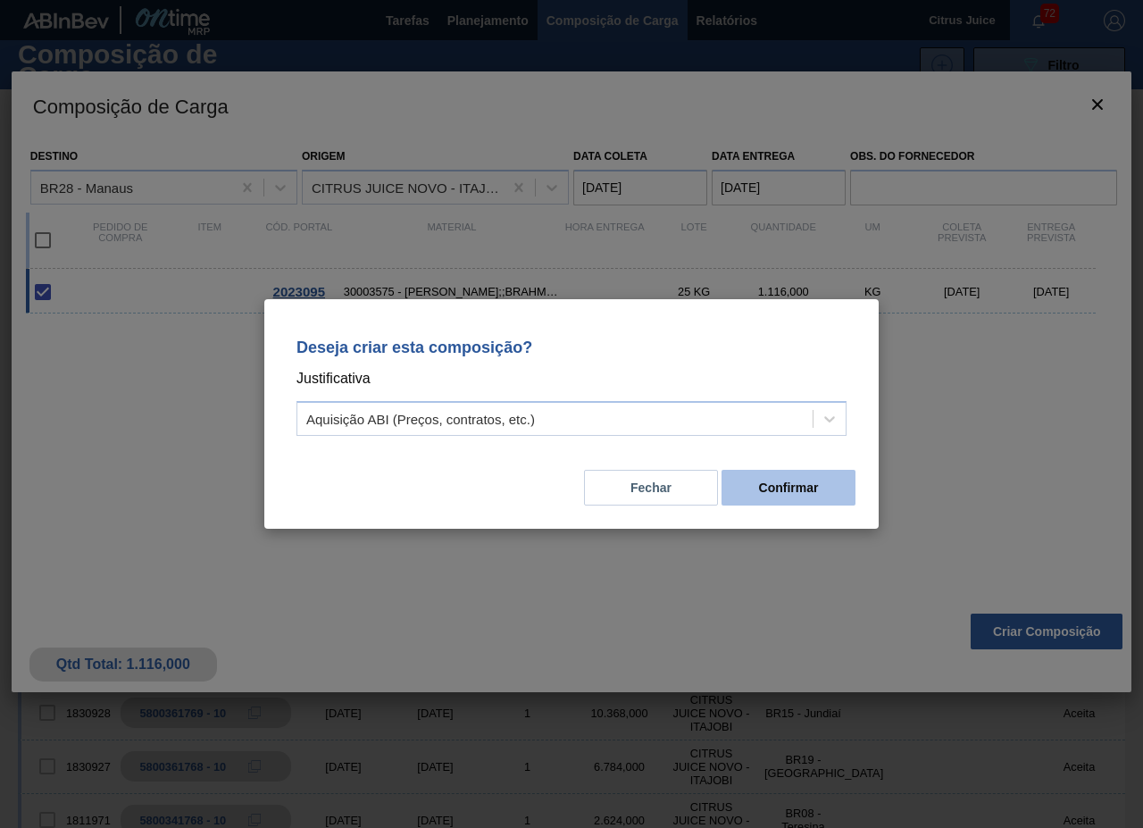
click at [802, 479] on button "Confirmar" at bounding box center [788, 488] width 134 height 36
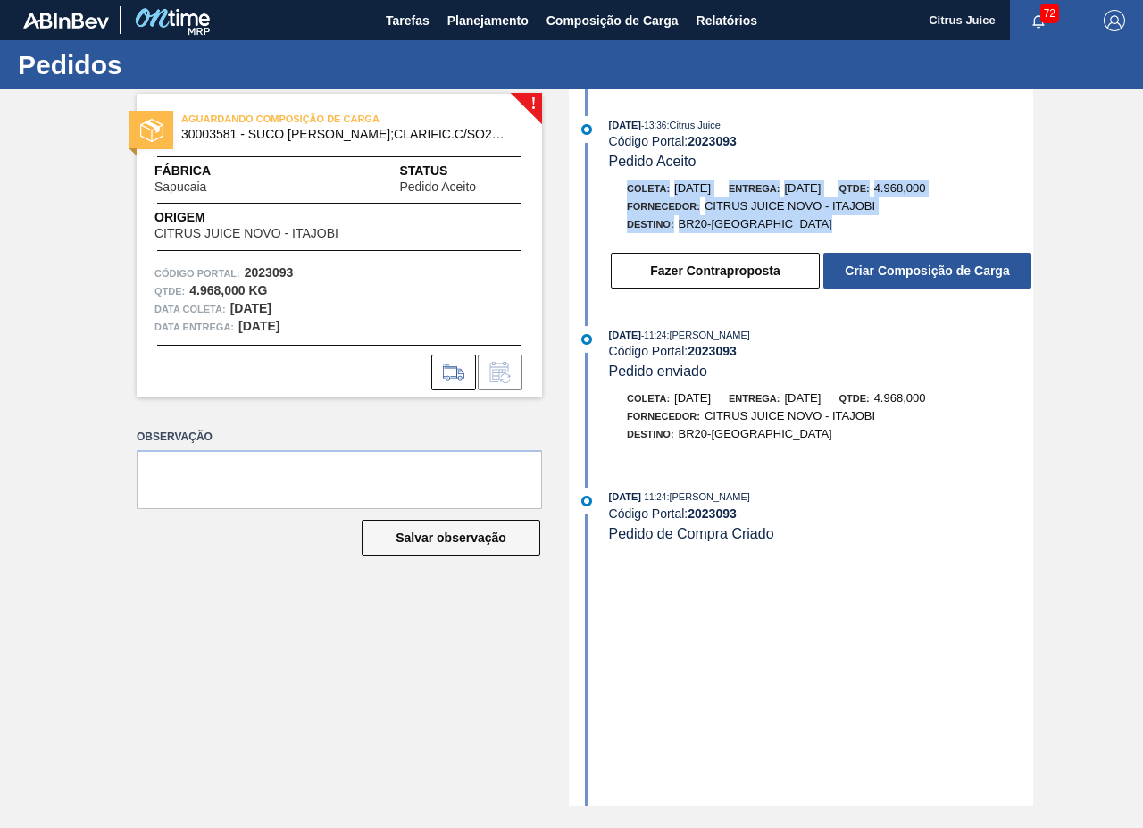
drag, startPoint x: 628, startPoint y: 186, endPoint x: 771, endPoint y: 226, distance: 149.3
click at [771, 226] on div "Coleta: 18/09/2025 Entrega: 19/09/2025 Qtde: 4.968,000 Fornecedor: CITRUS JUICE…" at bounding box center [821, 206] width 424 height 54
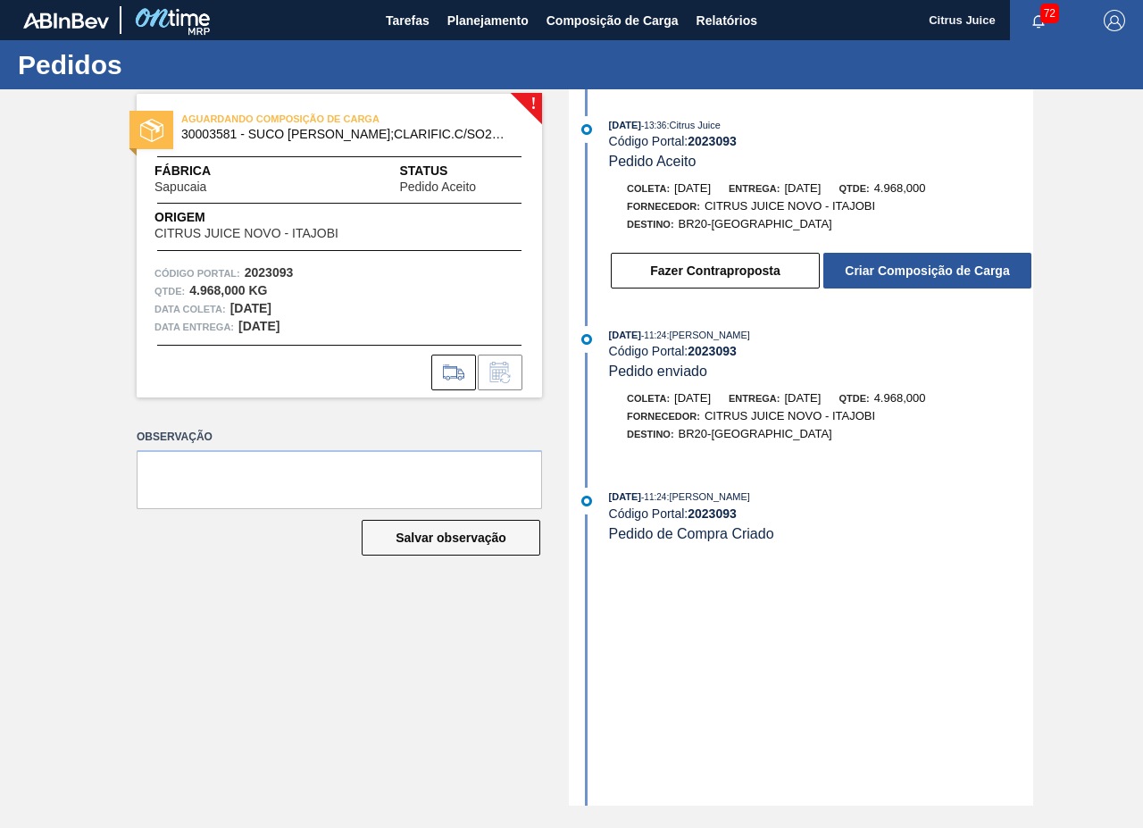
click at [812, 238] on div "Coleta: 18/09/2025 Entrega: 19/09/2025 Qtde: 4.968,000 Fornecedor: CITRUS JUICE…" at bounding box center [803, 234] width 460 height 111
click at [929, 262] on button "Criar Composição de Carga" at bounding box center [927, 271] width 208 height 36
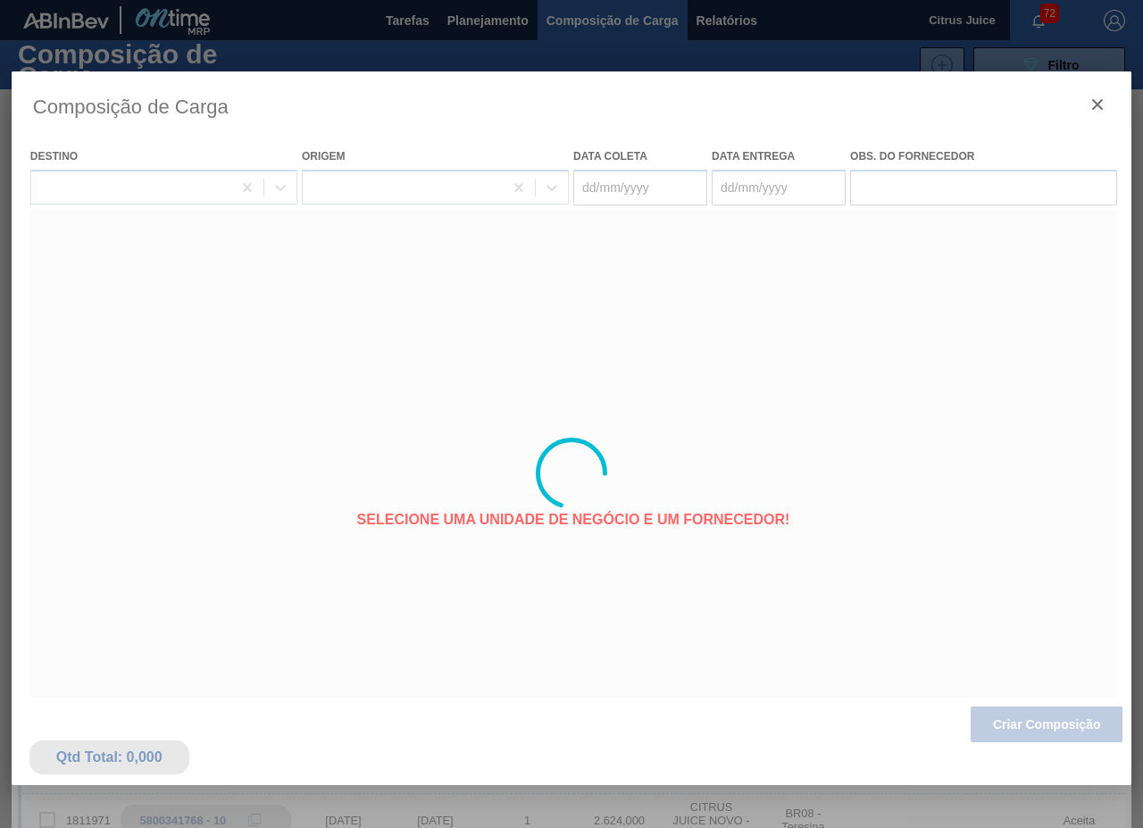
type coleta "[DATE]"
type entrega "[DATE]"
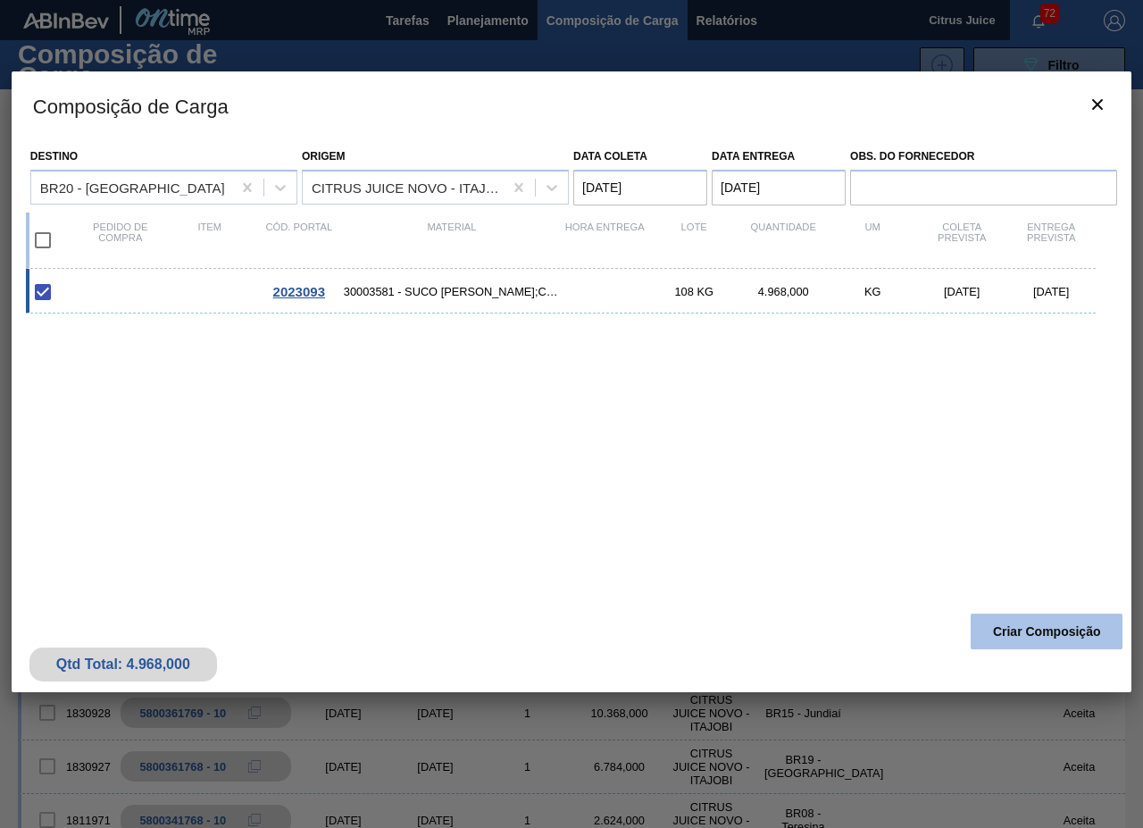
click at [1018, 631] on button "Criar Composição" at bounding box center [1047, 631] width 152 height 36
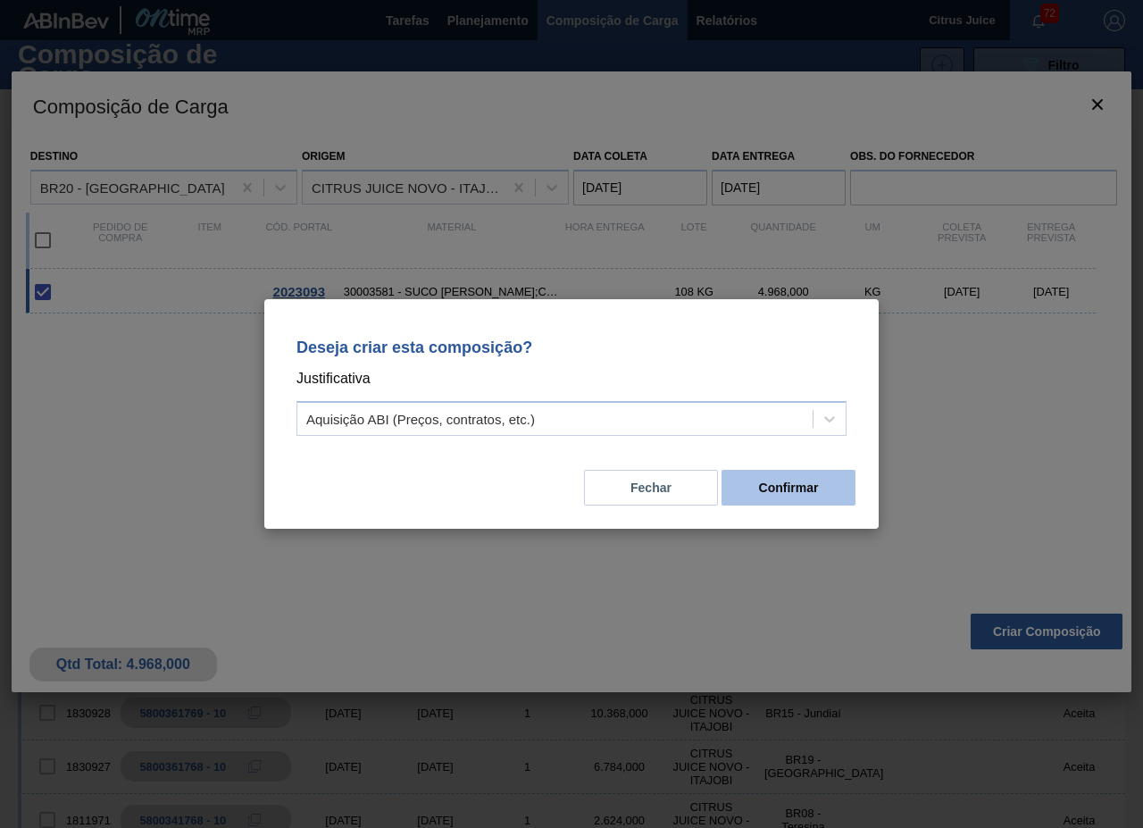
click at [785, 487] on button "Confirmar" at bounding box center [788, 488] width 134 height 36
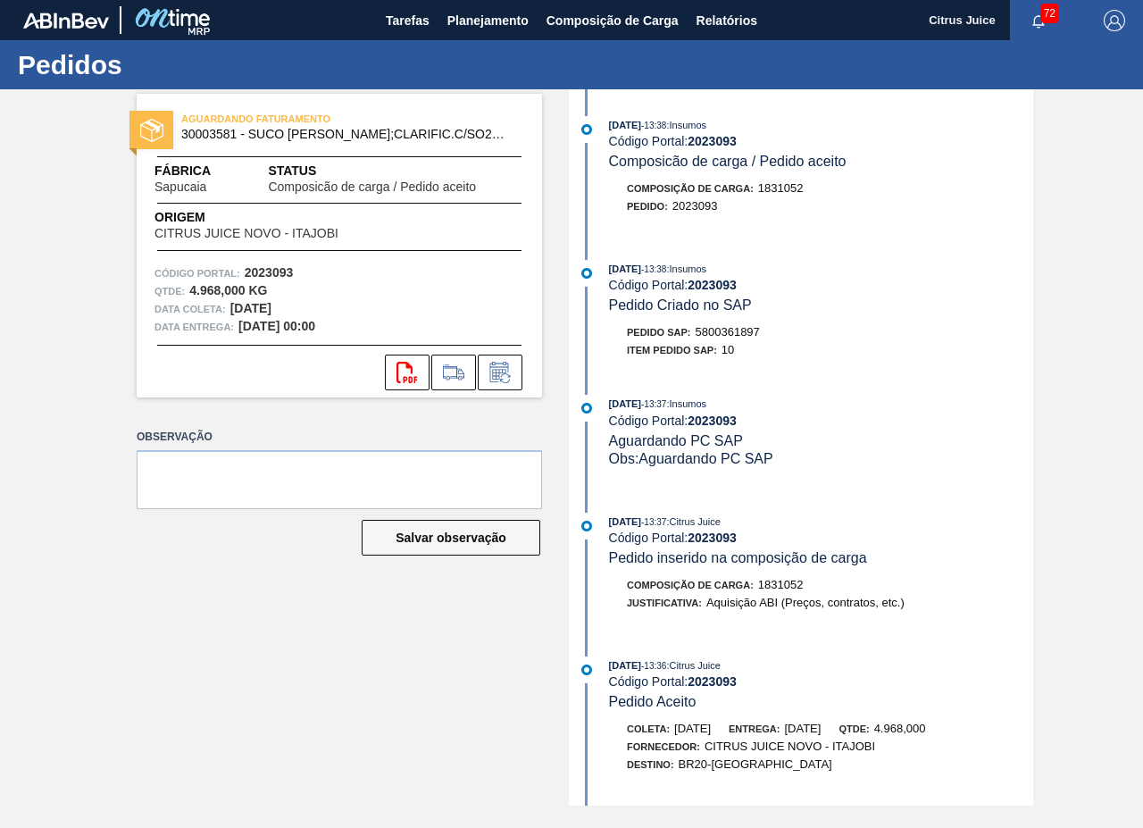
click at [730, 325] on span "5800361897" at bounding box center [728, 331] width 64 height 13
copy span "5800361897"
click at [509, 366] on icon at bounding box center [500, 372] width 29 height 21
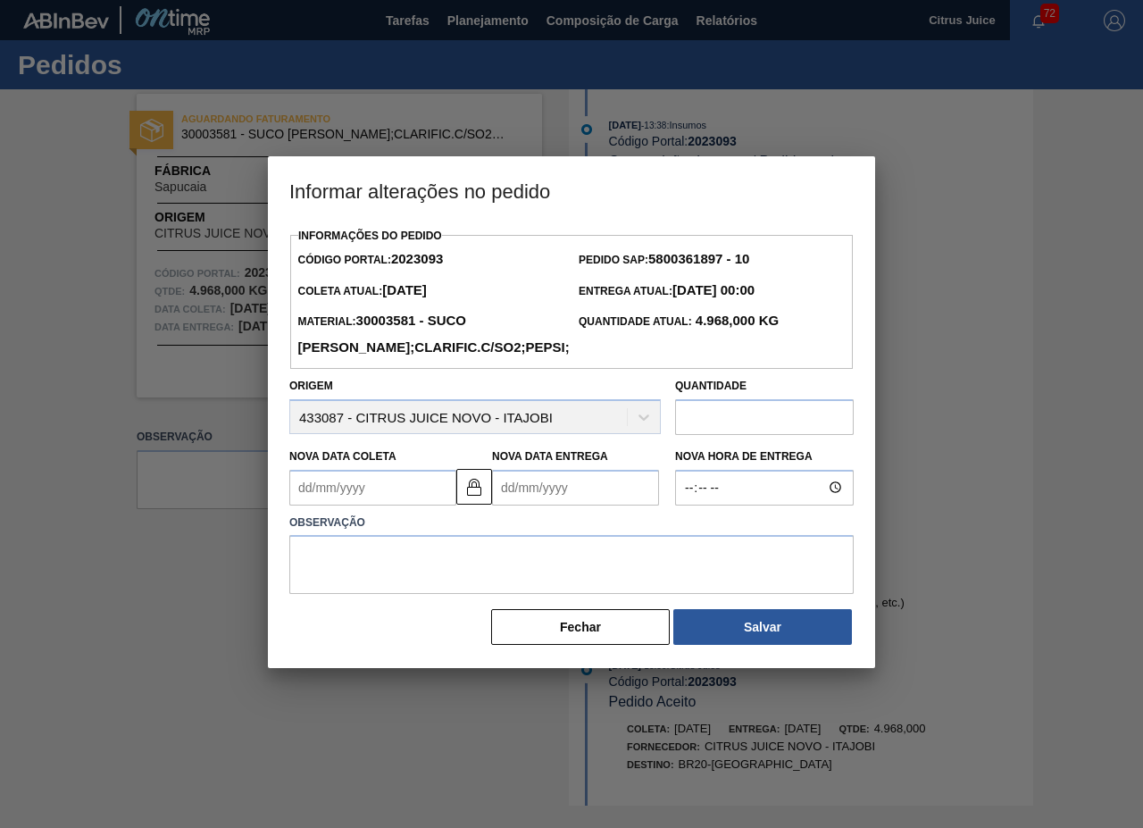
drag, startPoint x: 611, startPoint y: 635, endPoint x: 580, endPoint y: 585, distance: 58.5
click at [611, 634] on button "Fechar" at bounding box center [580, 627] width 179 height 36
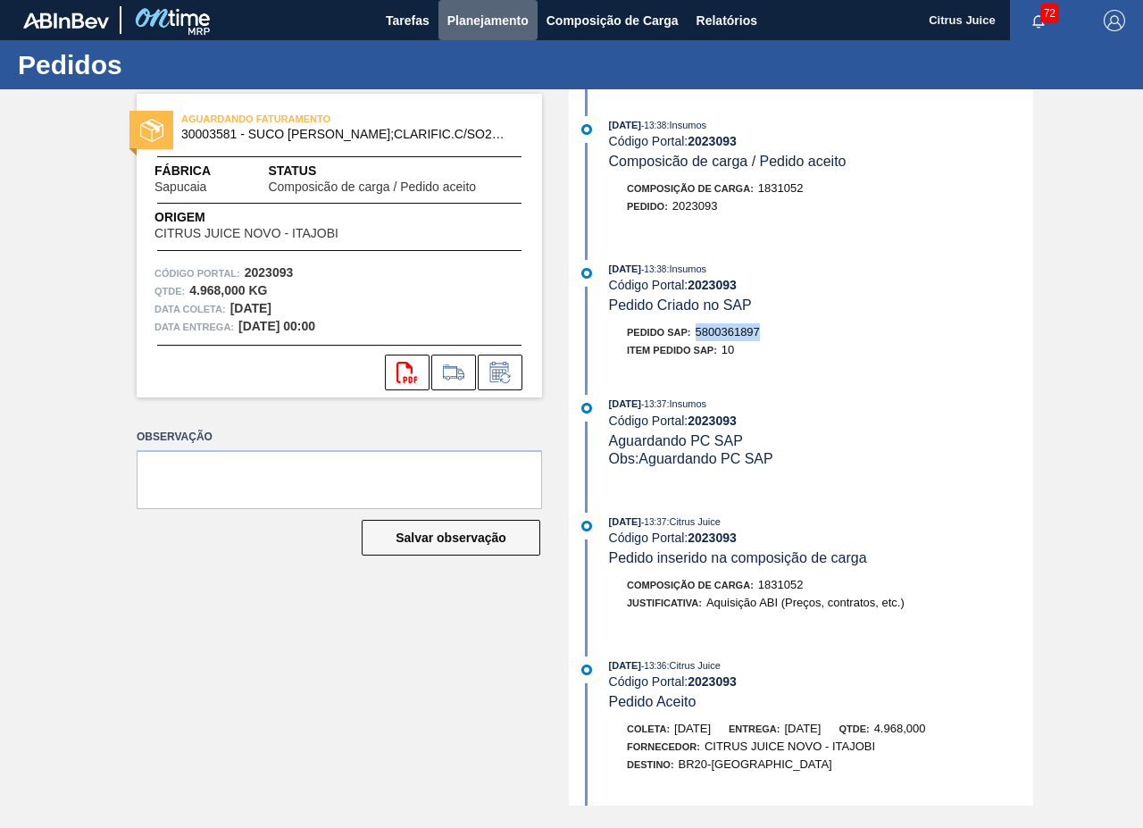
drag, startPoint x: 467, startPoint y: 20, endPoint x: 489, endPoint y: 49, distance: 37.0
click at [467, 19] on span "Planejamento" at bounding box center [487, 20] width 81 height 21
click at [710, 337] on span "5800361904" at bounding box center [728, 331] width 64 height 13
copy span "5800361904"
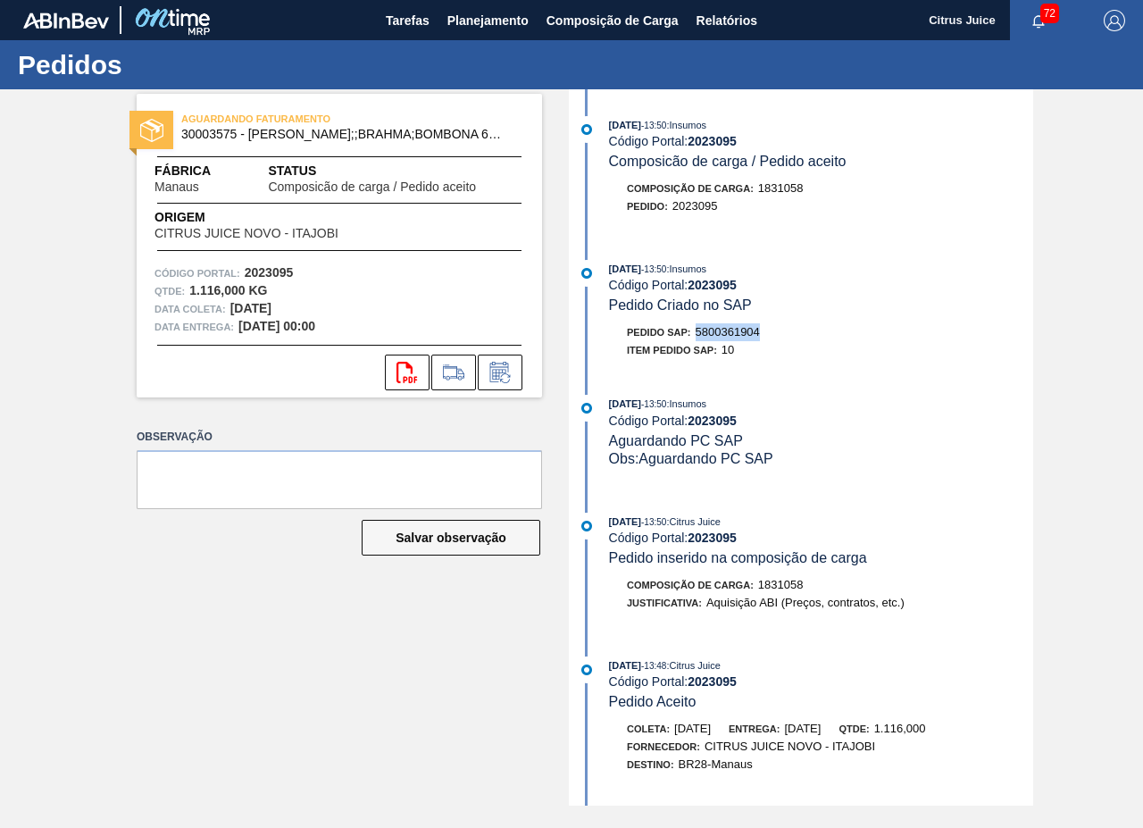
drag, startPoint x: 494, startPoint y: 13, endPoint x: 477, endPoint y: 48, distance: 38.7
click at [494, 13] on span "Planejamento" at bounding box center [487, 20] width 81 height 21
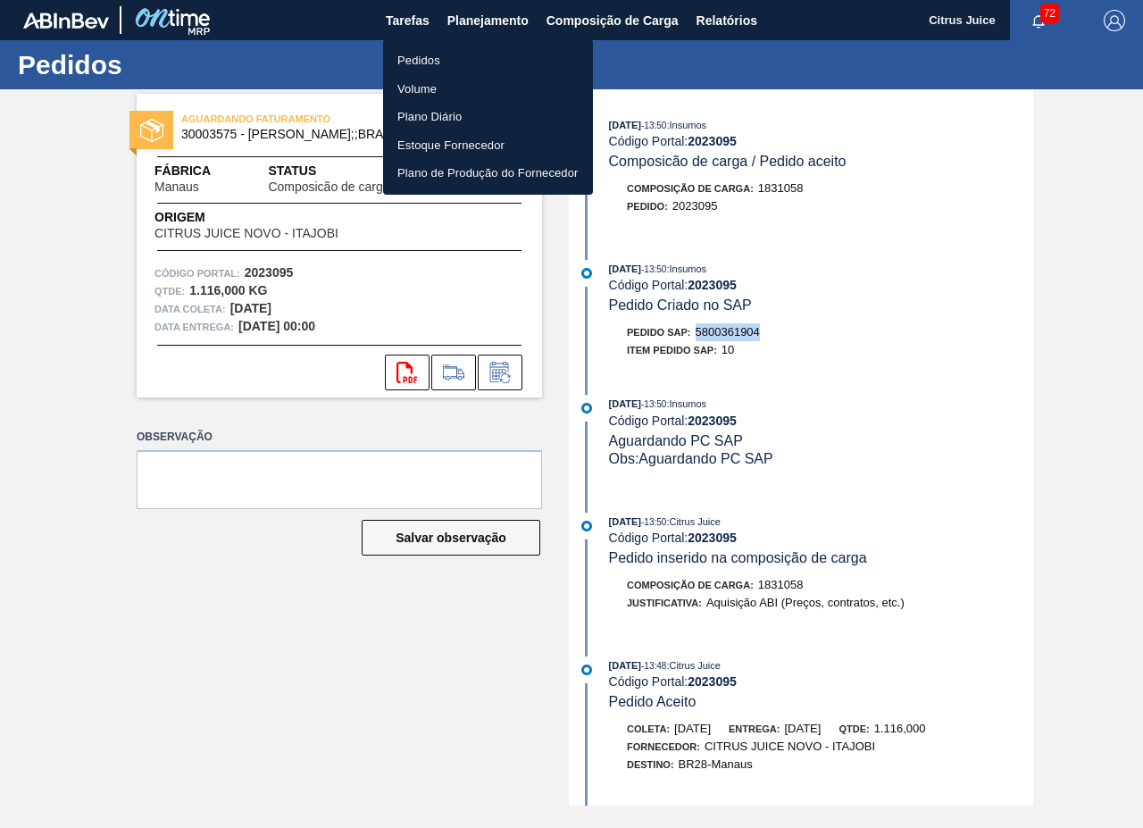
click at [436, 60] on li "Pedidos" at bounding box center [488, 60] width 210 height 29
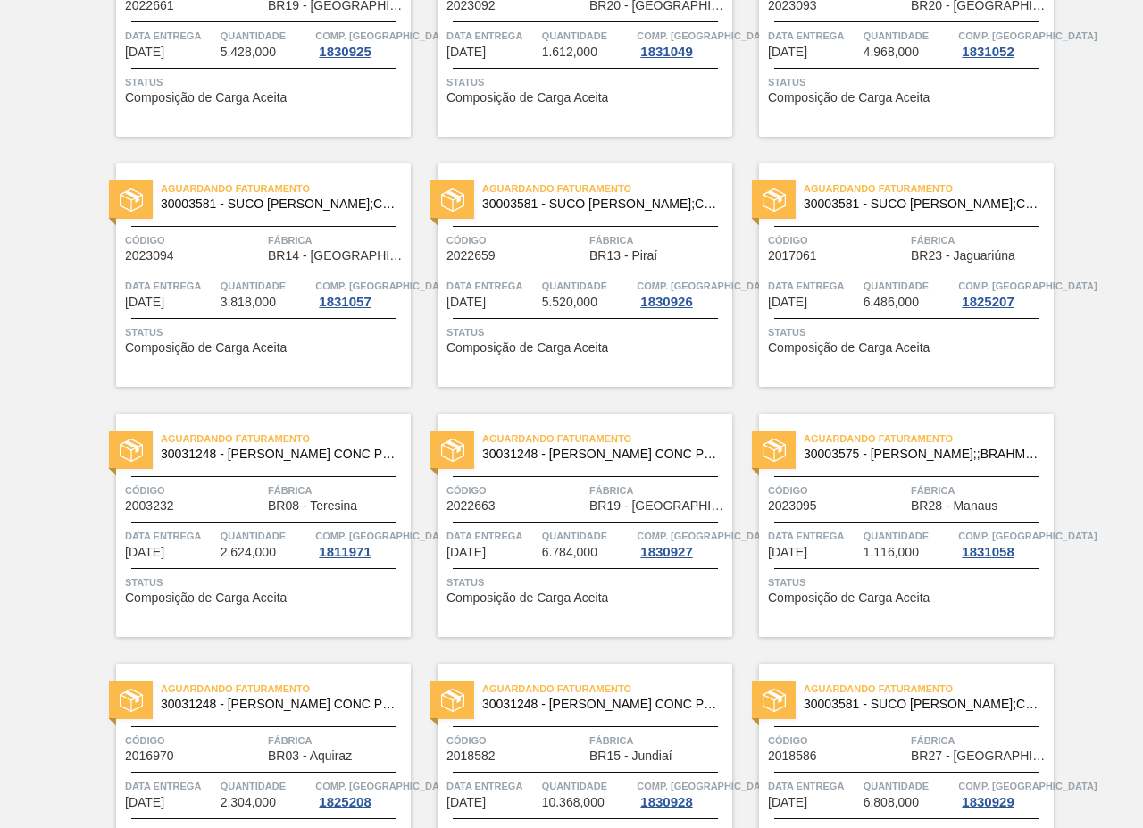
scroll to position [2656, 0]
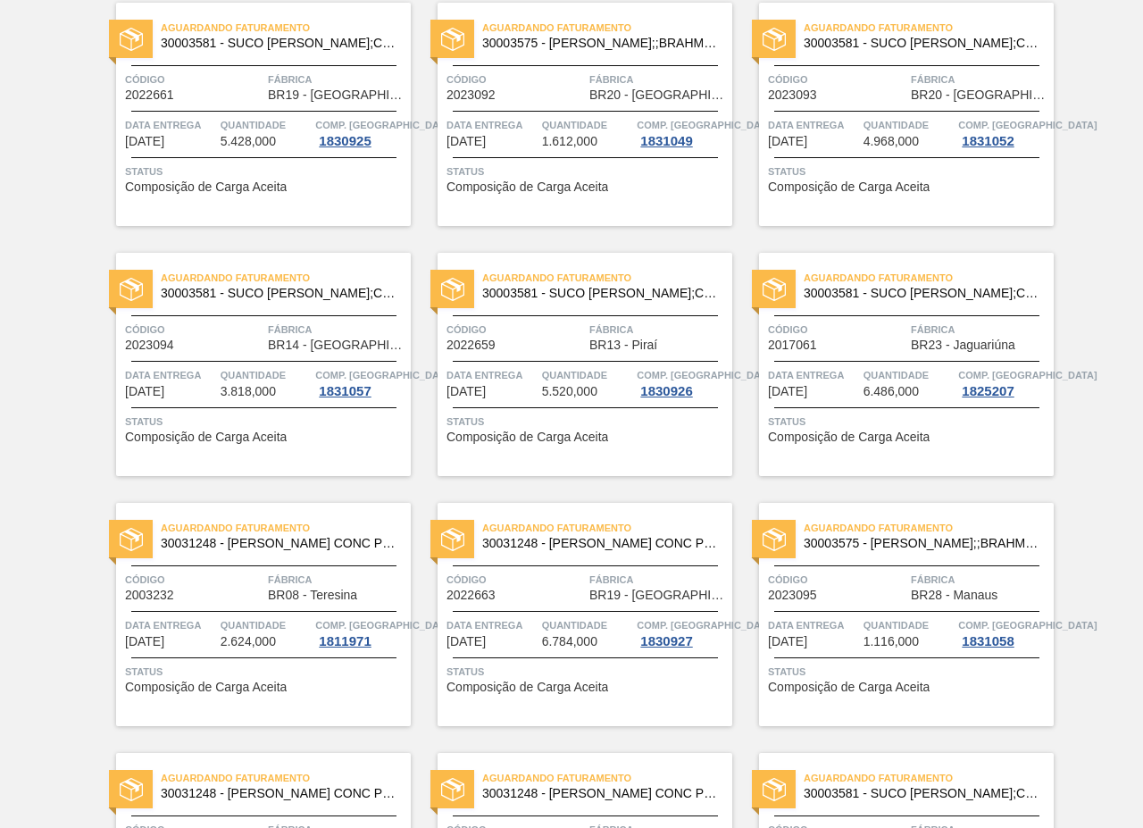
click at [213, 308] on div "Aguardando Faturamento 30003581 - SUCO [PERSON_NAME];CLARIFIC.C/SO2;PEPSI; Códi…" at bounding box center [263, 364] width 295 height 223
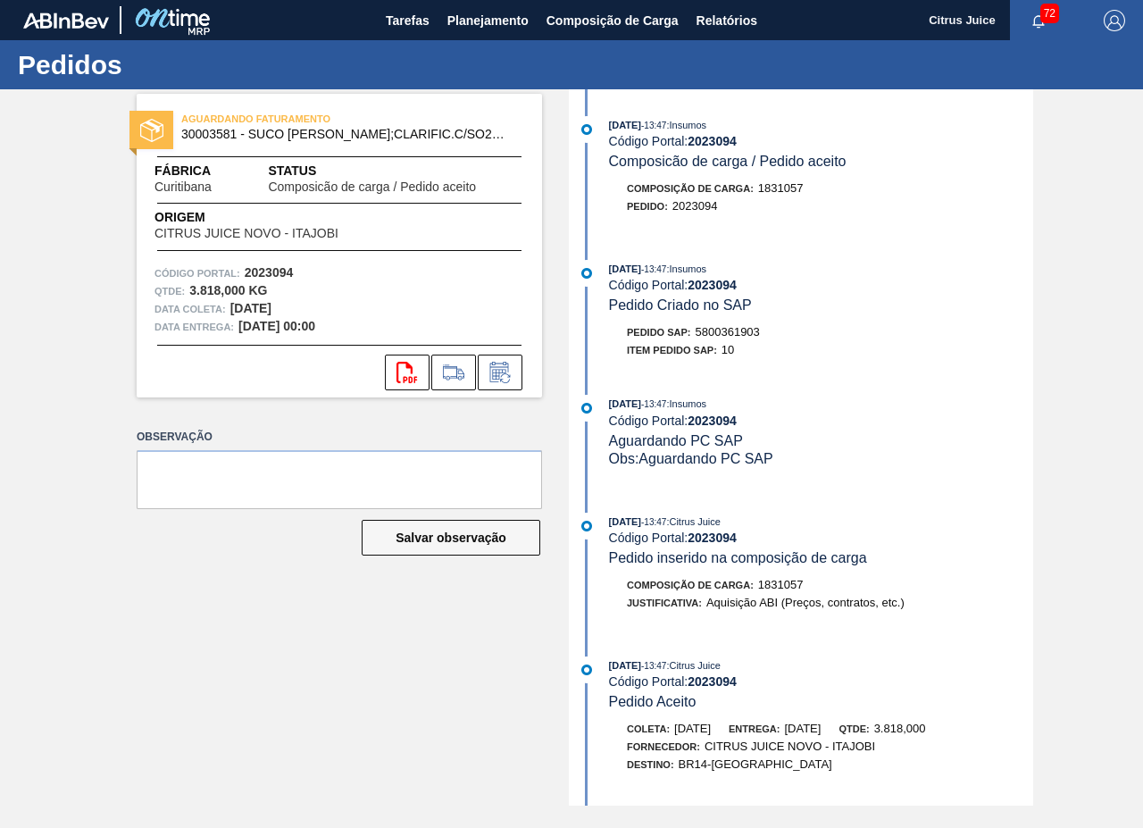
click at [734, 333] on span "5800361903" at bounding box center [728, 331] width 64 height 13
copy span "5800361903"
click at [492, 13] on span "Planejamento" at bounding box center [487, 20] width 81 height 21
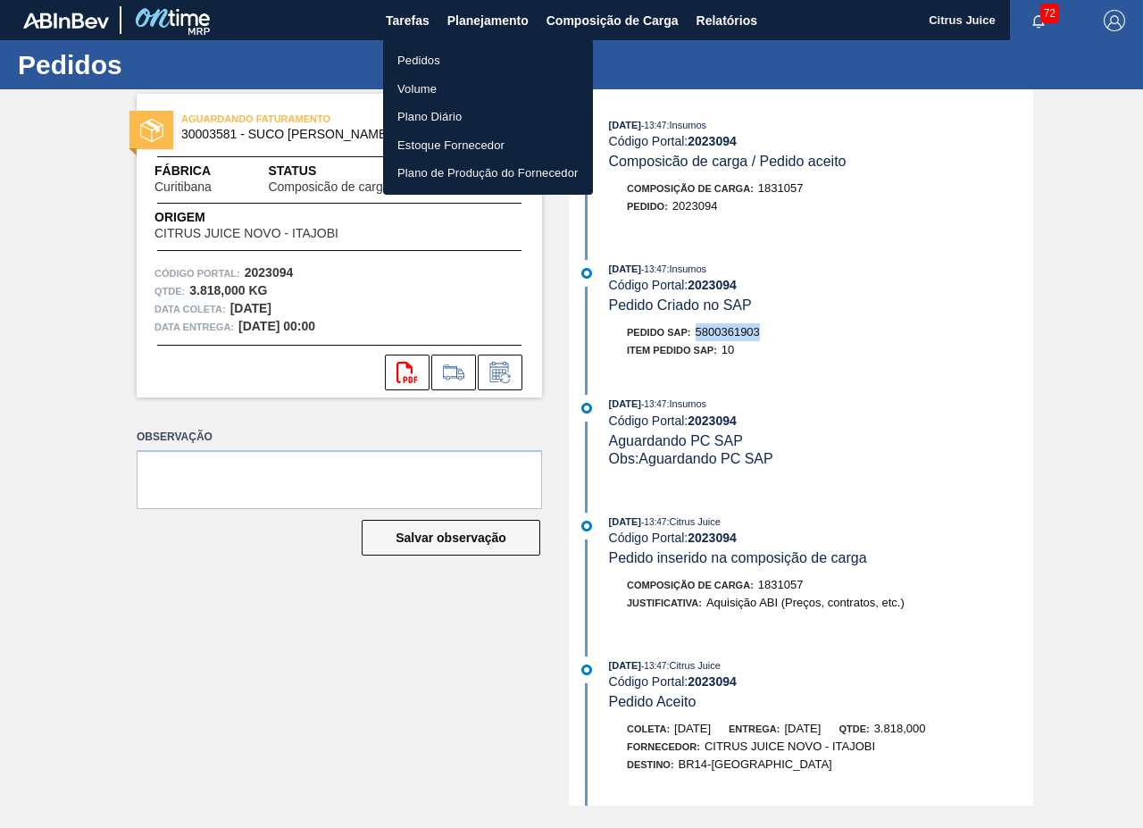
click at [456, 55] on li "Pedidos" at bounding box center [488, 60] width 210 height 29
